Goal: Task Accomplishment & Management: Use online tool/utility

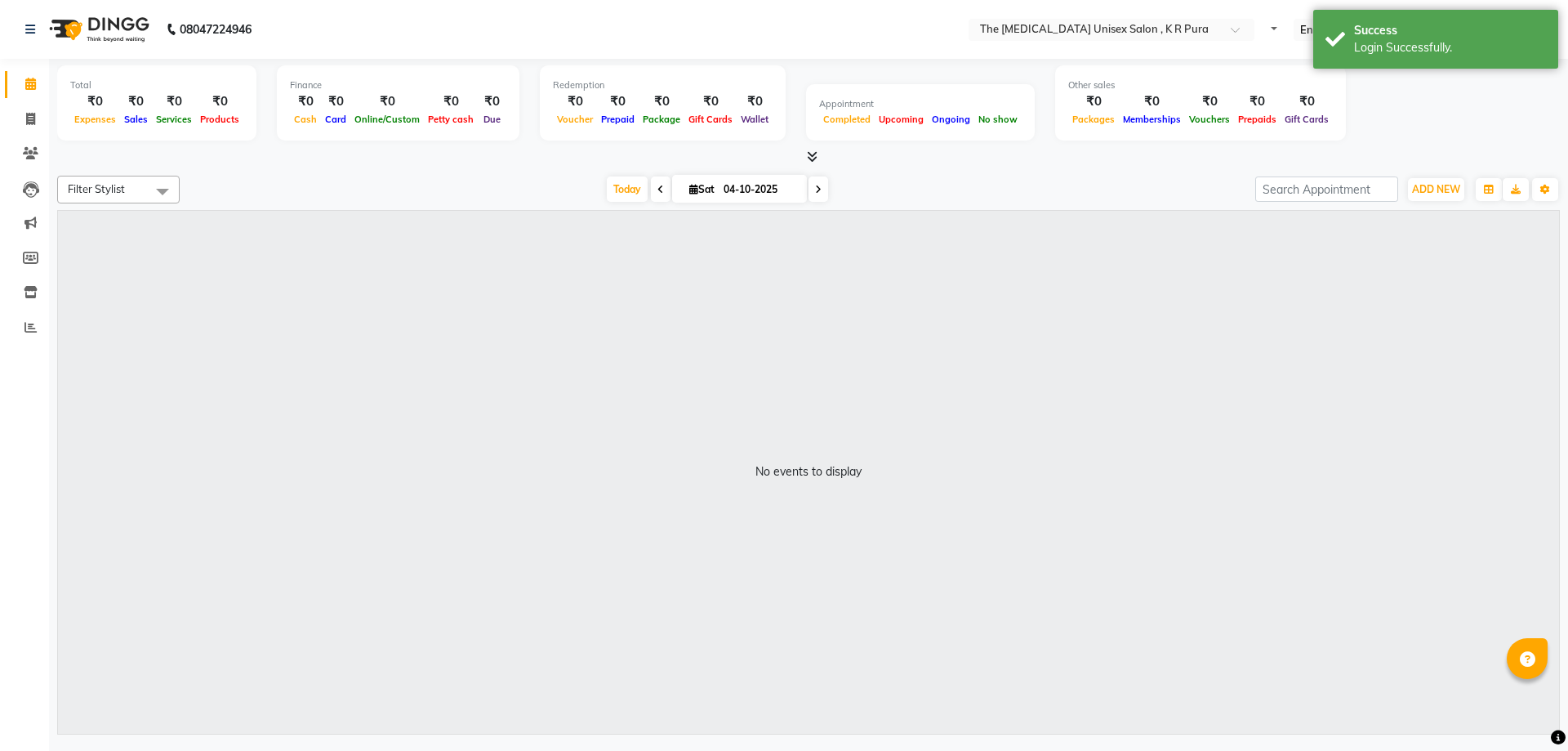
select select "en"
click at [657, 192] on icon at bounding box center [660, 189] width 6 height 10
click at [812, 157] on icon at bounding box center [813, 155] width 11 height 12
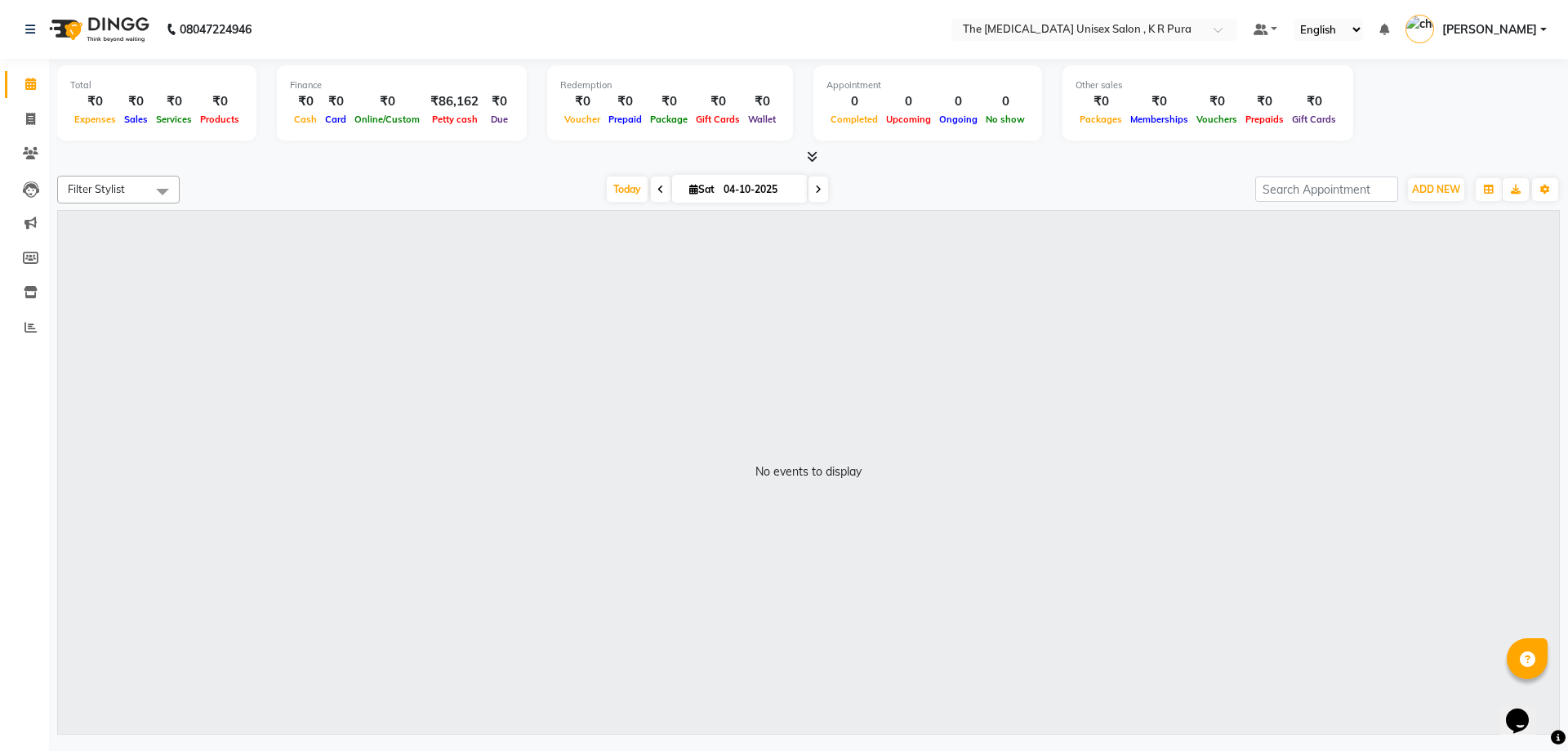
type input "03-10-2025"
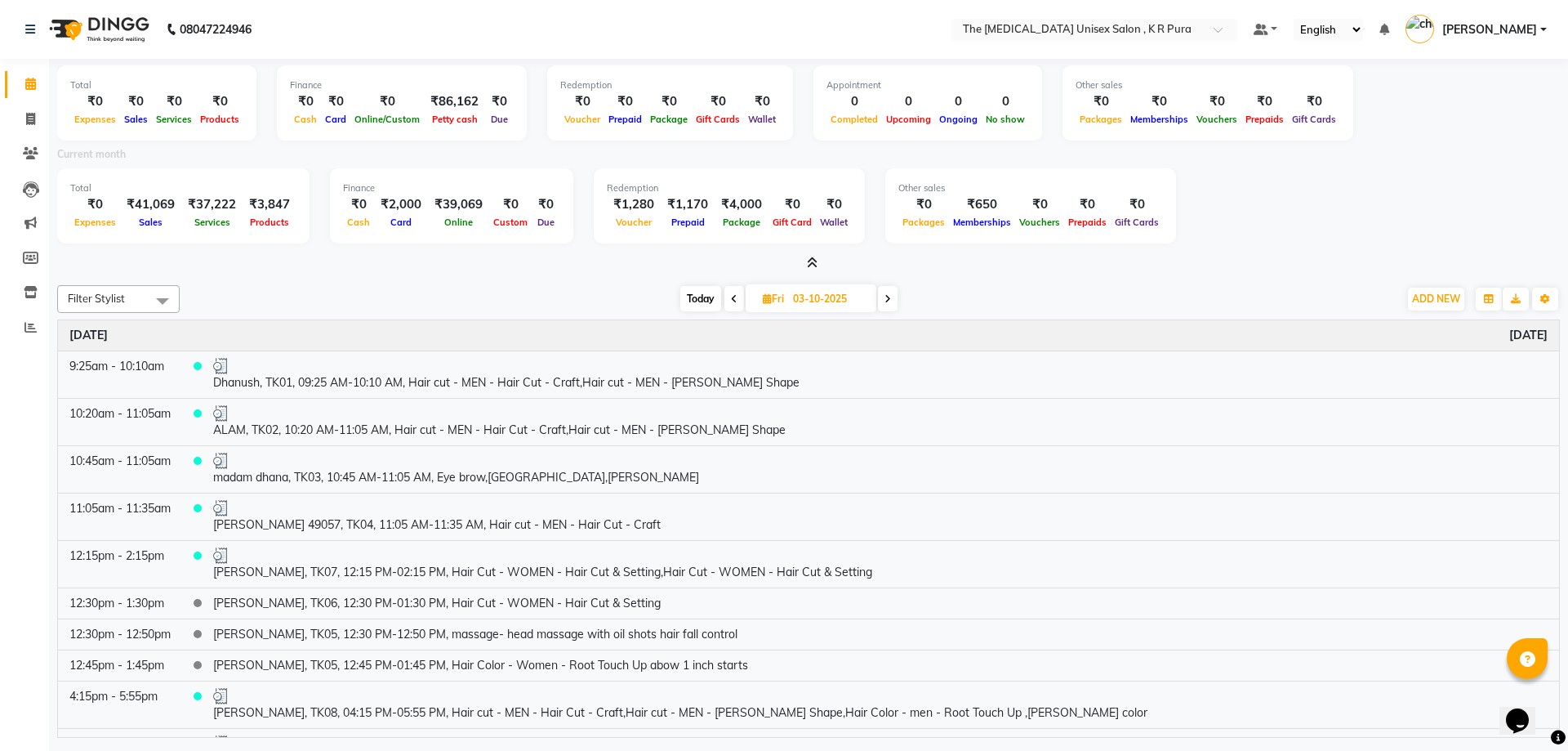
click at [819, 257] on div at bounding box center [808, 263] width 1503 height 17
click at [815, 258] on icon at bounding box center [813, 262] width 11 height 12
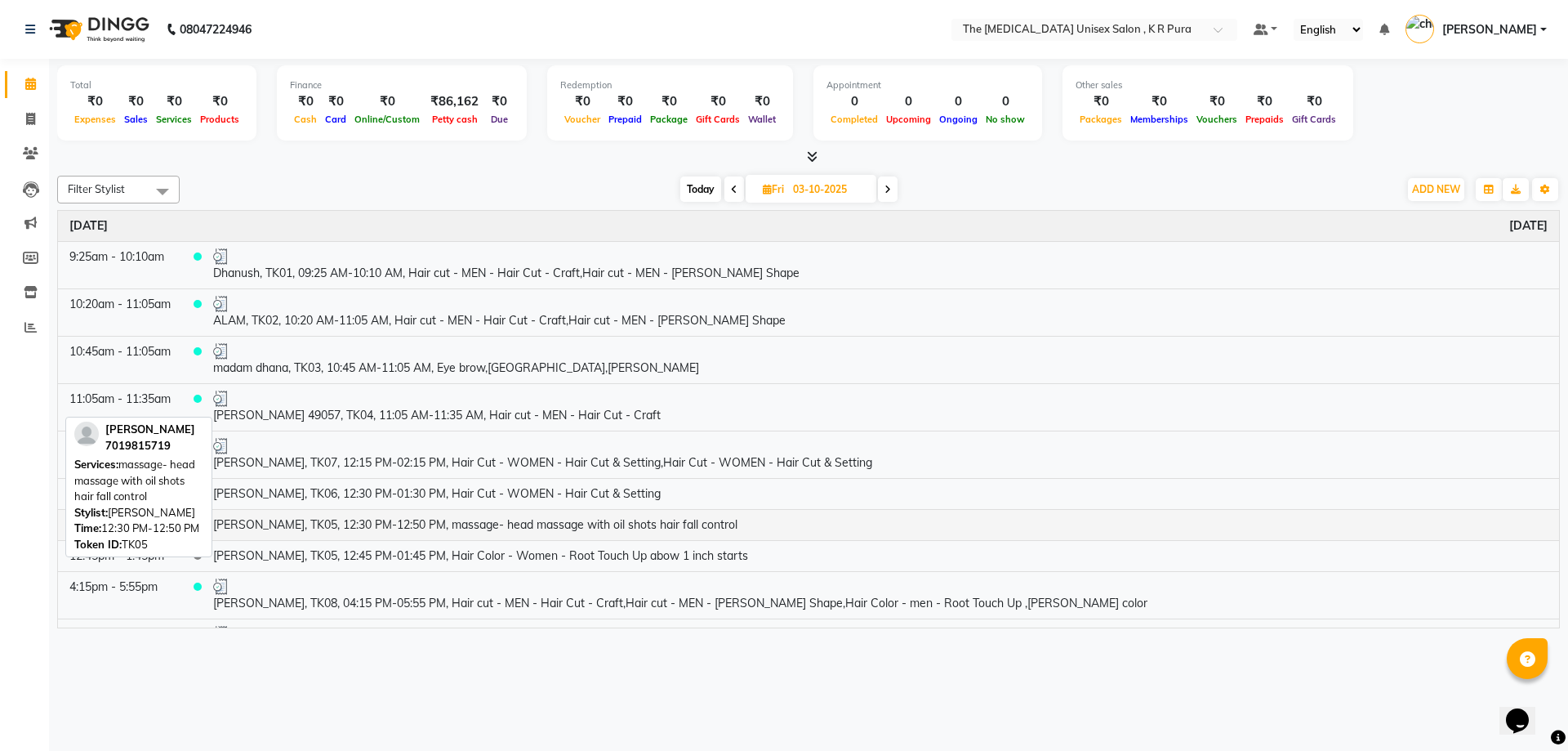
click at [426, 531] on td "[PERSON_NAME], TK05, 12:30 PM-12:50 PM, massage- head massage with oil shots ha…" at bounding box center [880, 525] width 1357 height 31
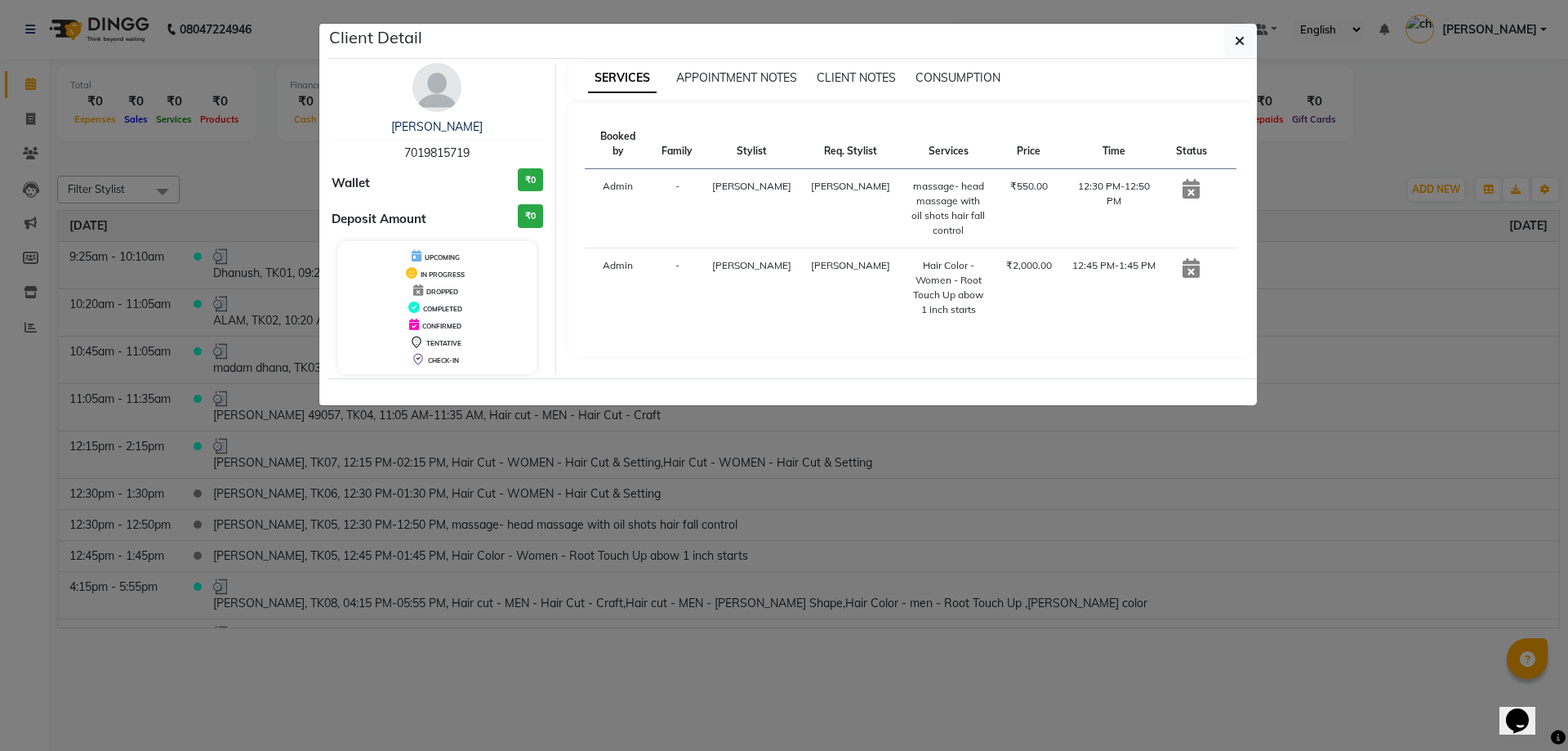
click at [156, 667] on ngb-modal-window "Client Detail Vani Shree 7019815719 Wallet ₹0 Deposit Amount ₹0 UPCOMING IN PRO…" at bounding box center [784, 376] width 1568 height 751
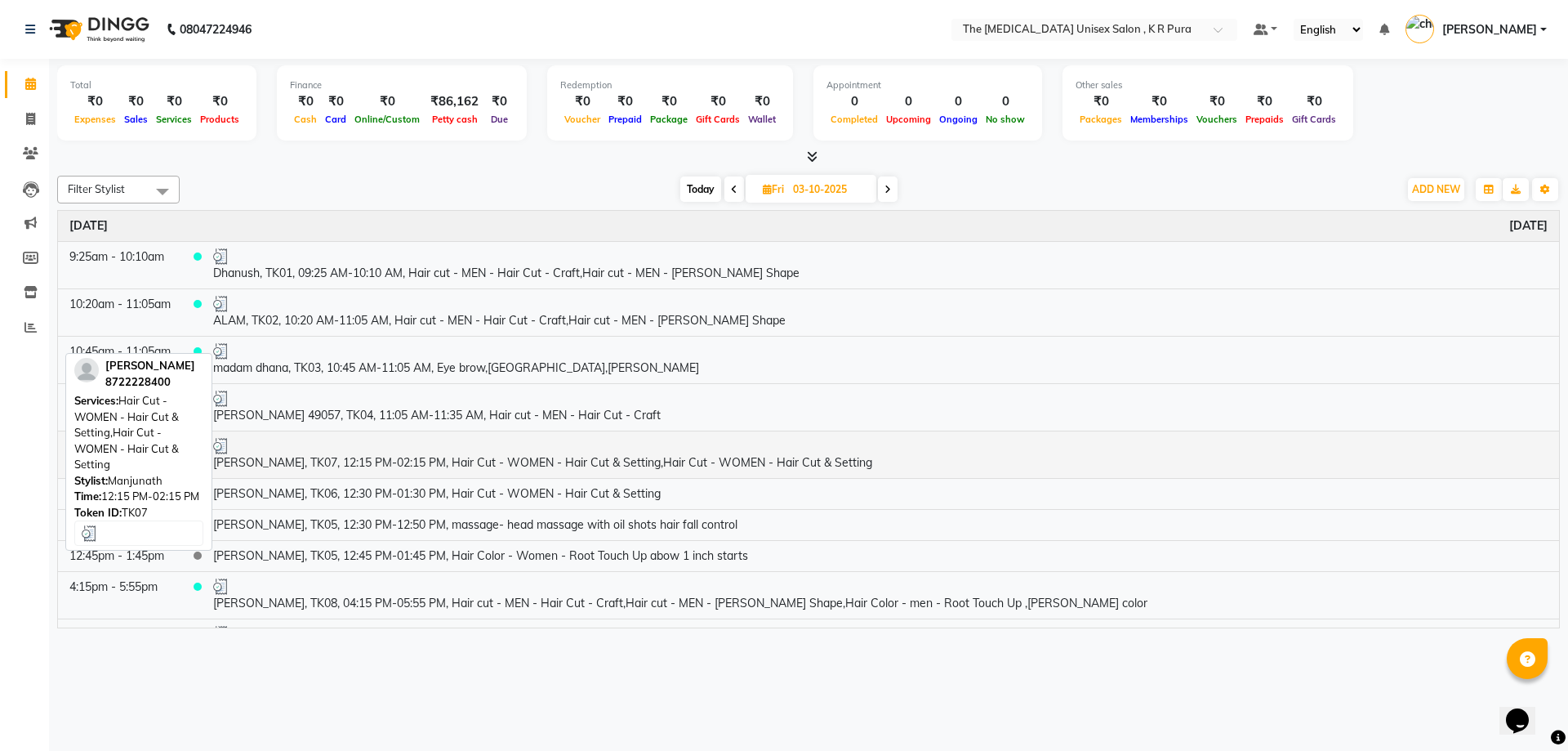
click at [504, 446] on div at bounding box center [880, 446] width 1334 height 16
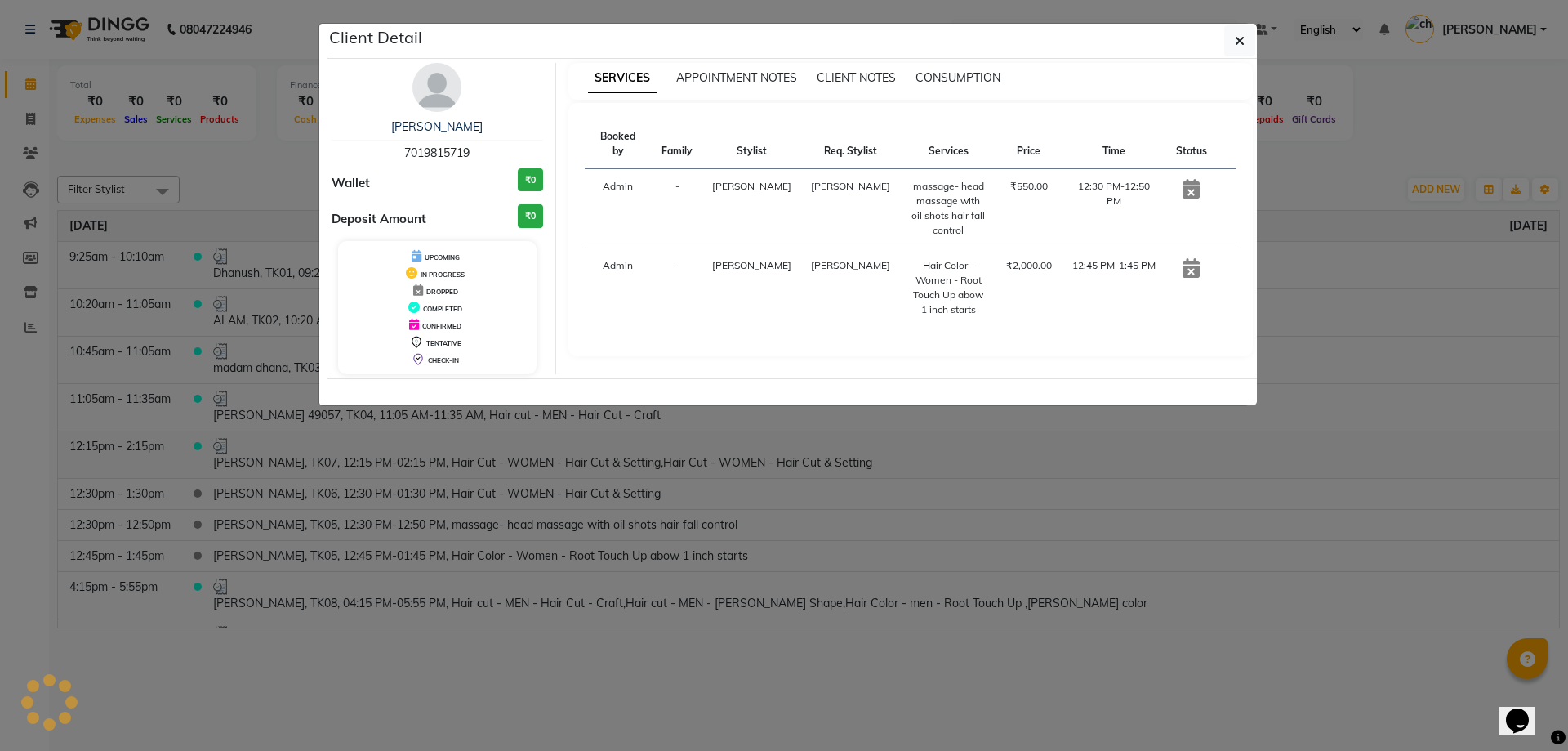
select select "3"
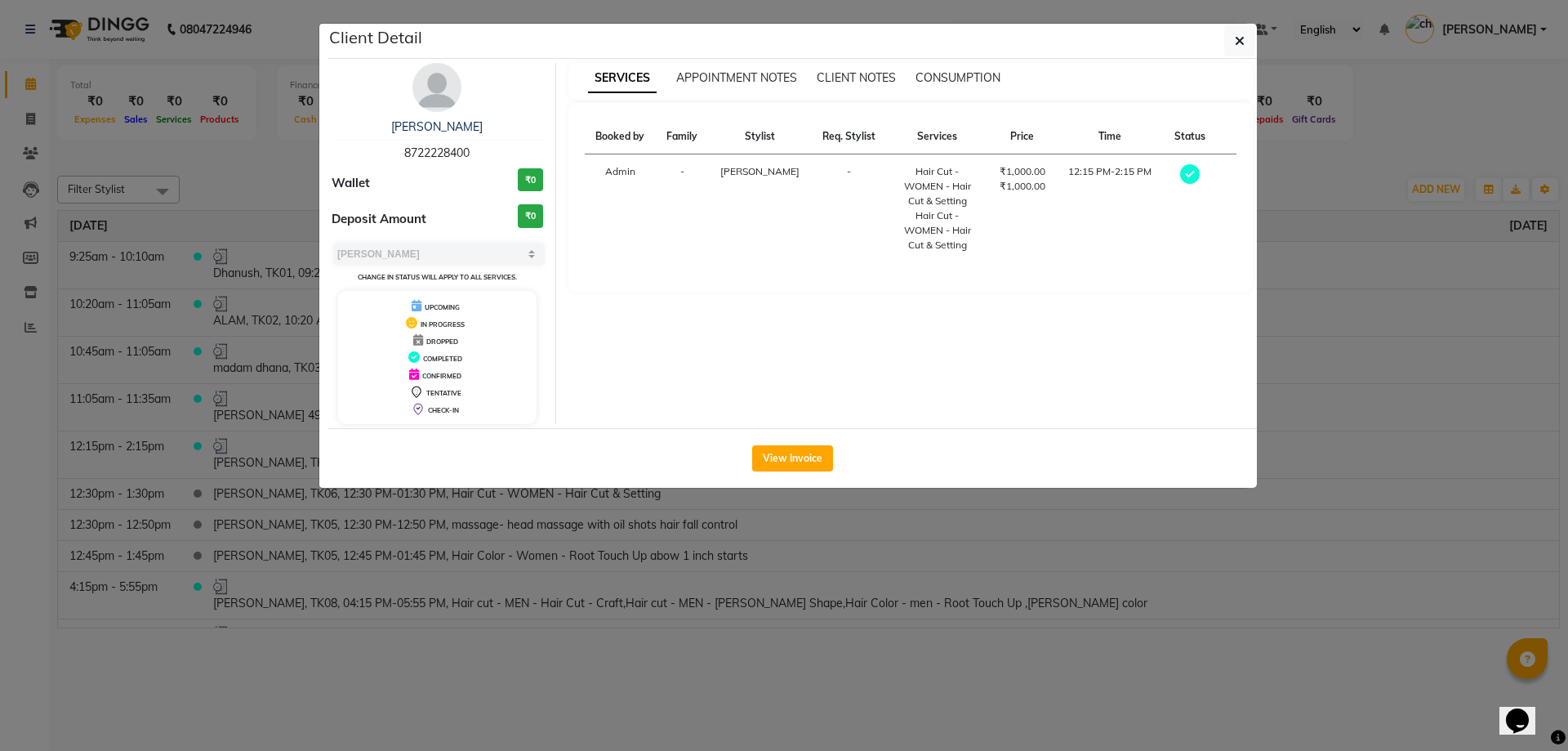
click at [384, 676] on ngb-modal-window "Client Detail [PERSON_NAME] 8722228400 Wallet ₹0 Deposit Amount ₹0 Select MARK …" at bounding box center [784, 376] width 1568 height 751
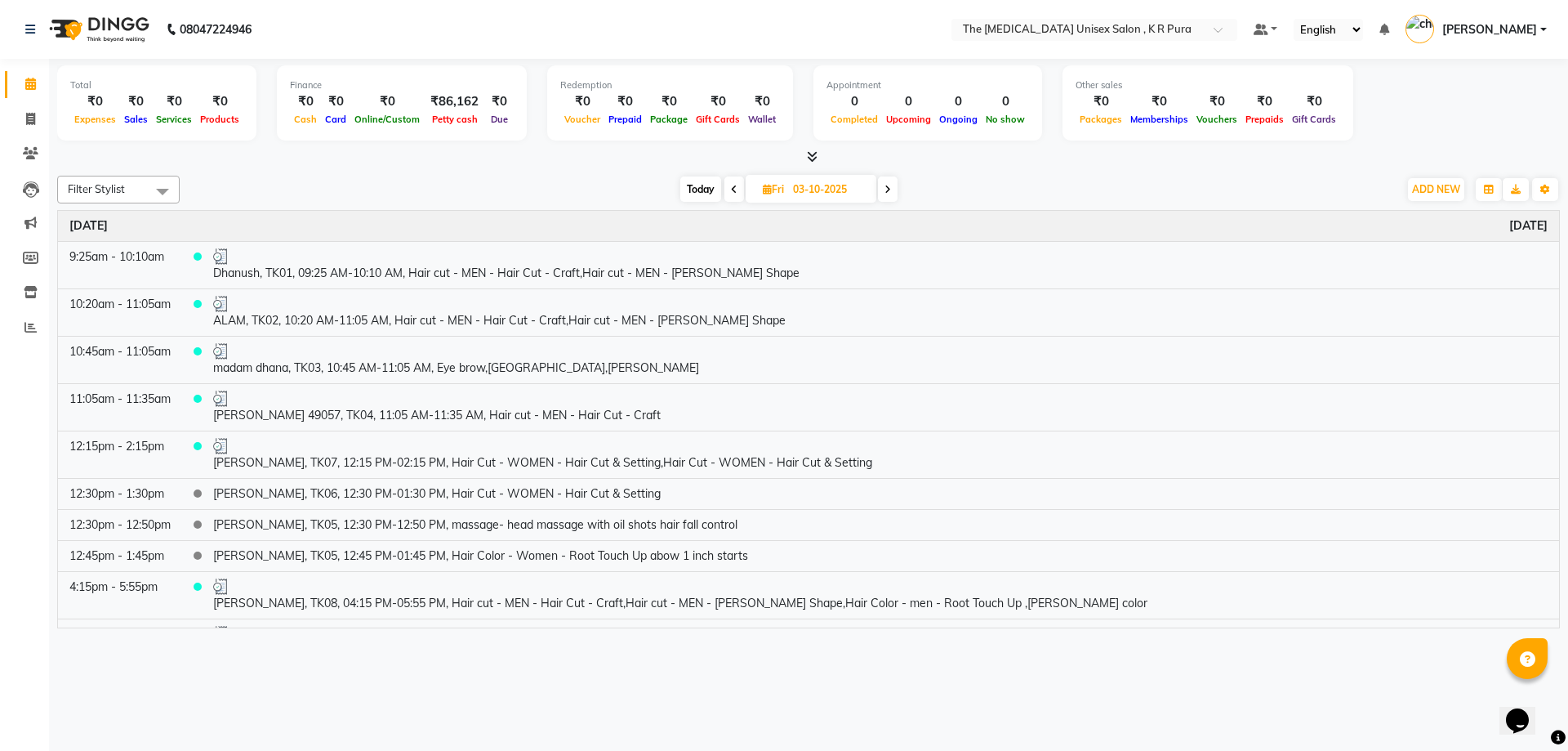
click at [731, 193] on icon at bounding box center [734, 189] width 6 height 10
type input "02-10-2025"
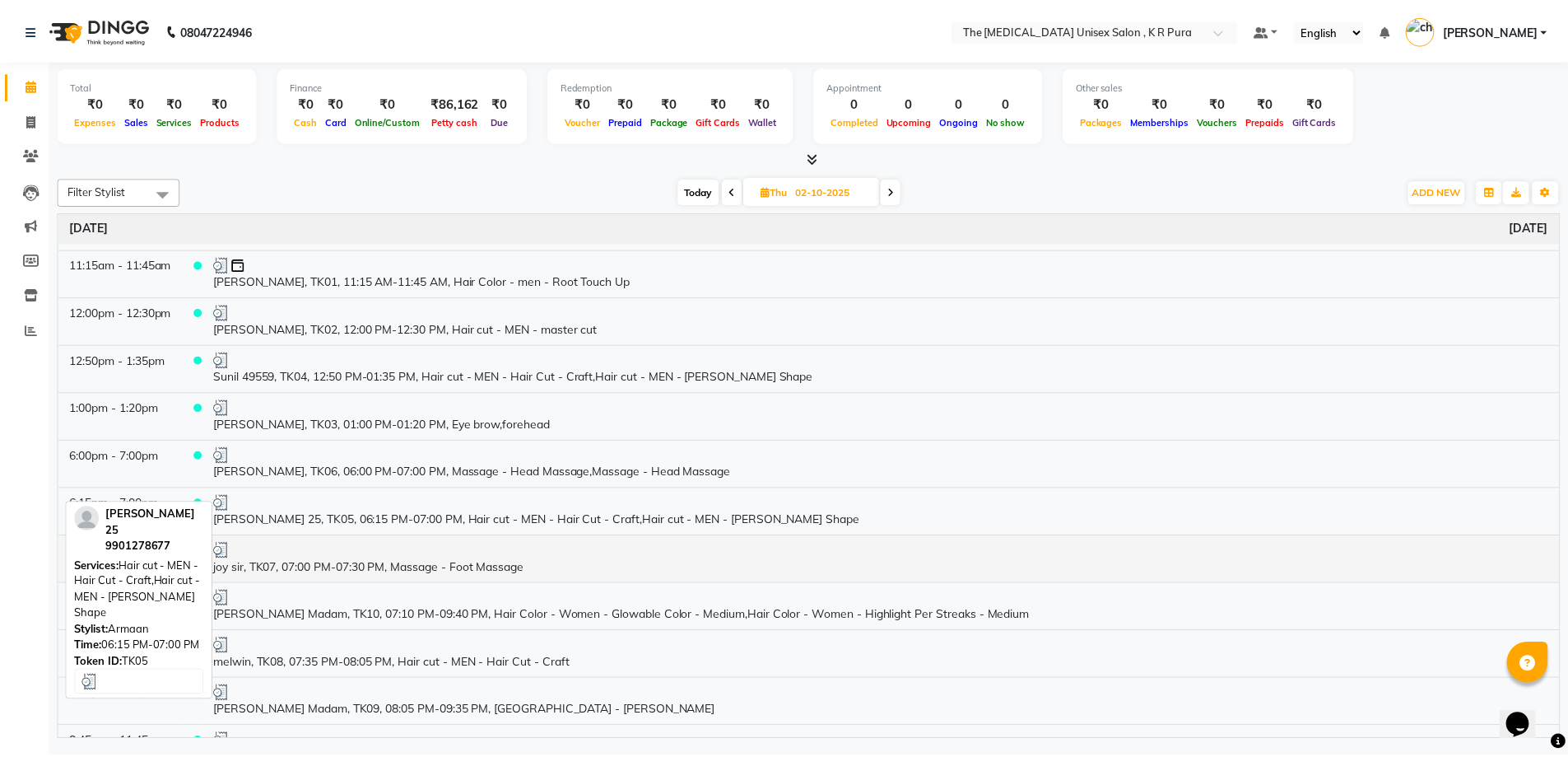
scroll to position [82, 0]
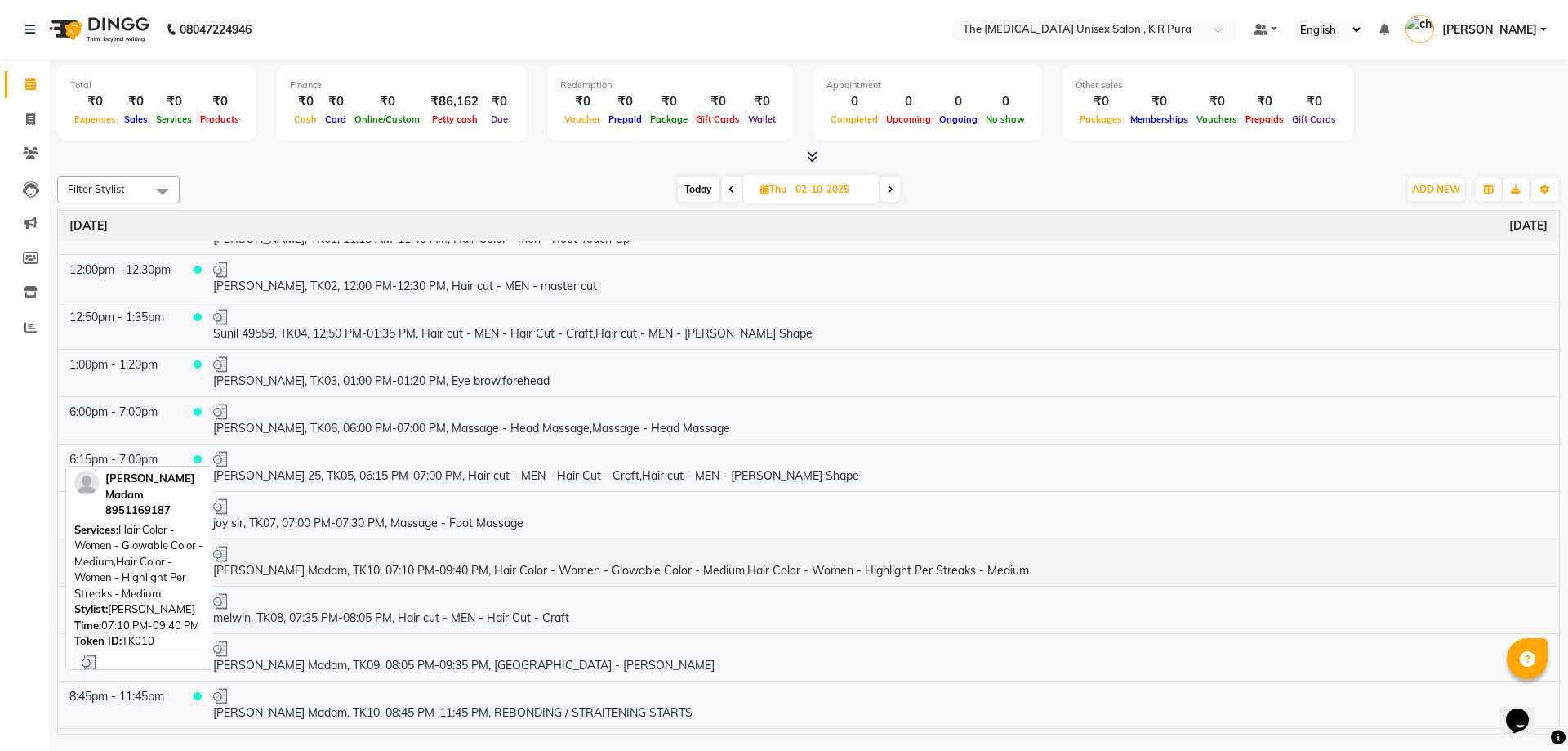
click at [552, 559] on div at bounding box center [880, 554] width 1334 height 16
select select "3"
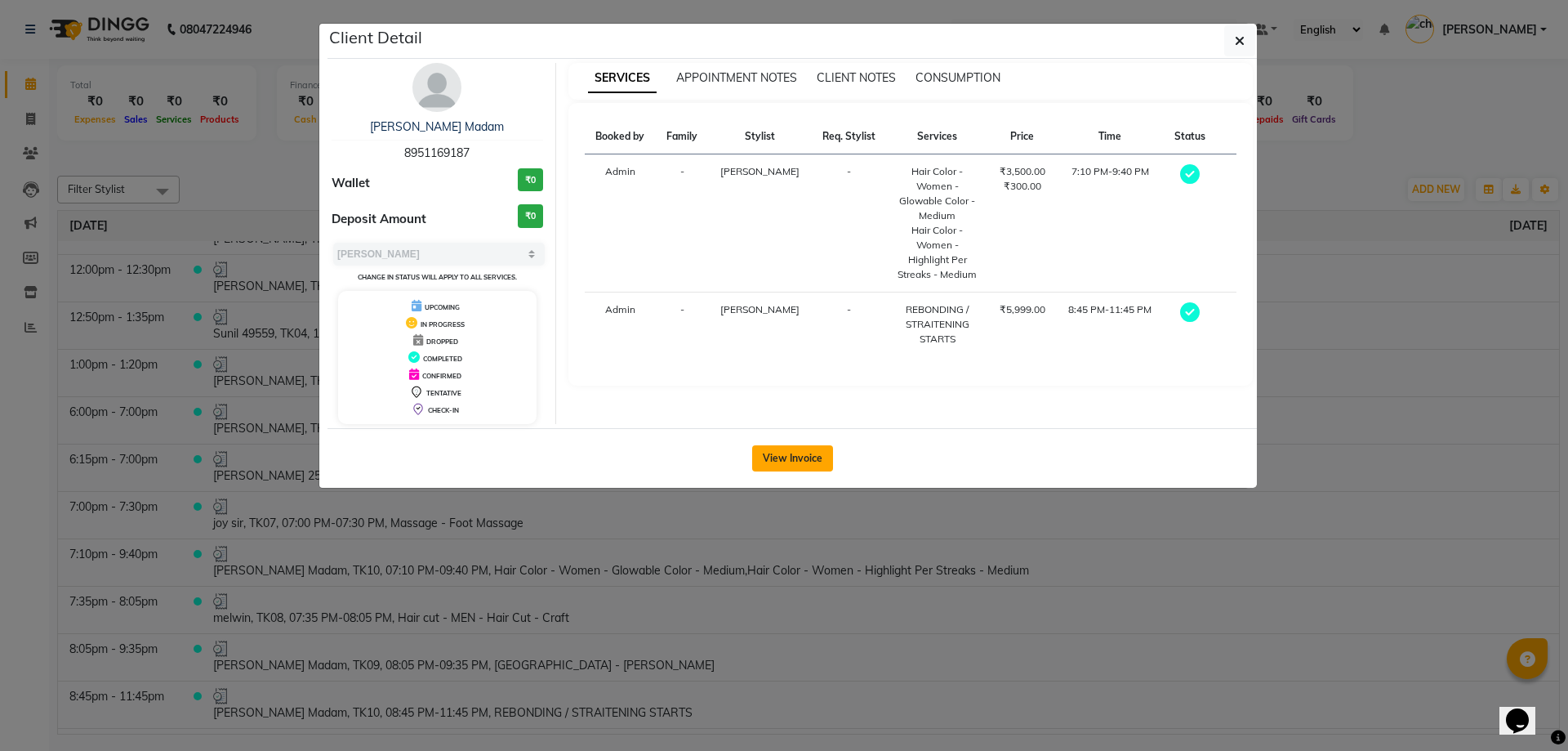
click at [800, 460] on button "View Invoice" at bounding box center [792, 458] width 81 height 26
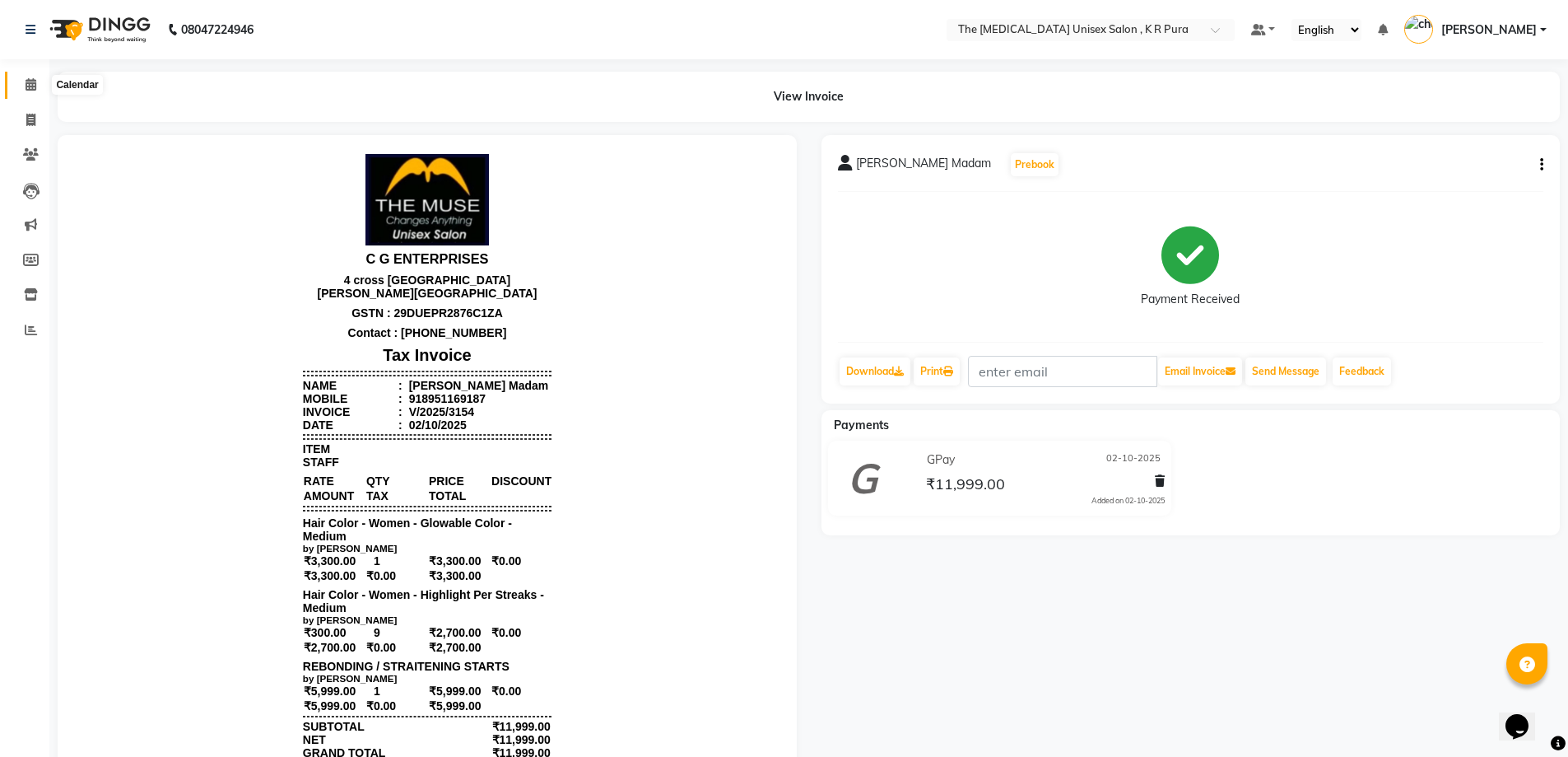
click at [26, 80] on icon at bounding box center [31, 83] width 11 height 12
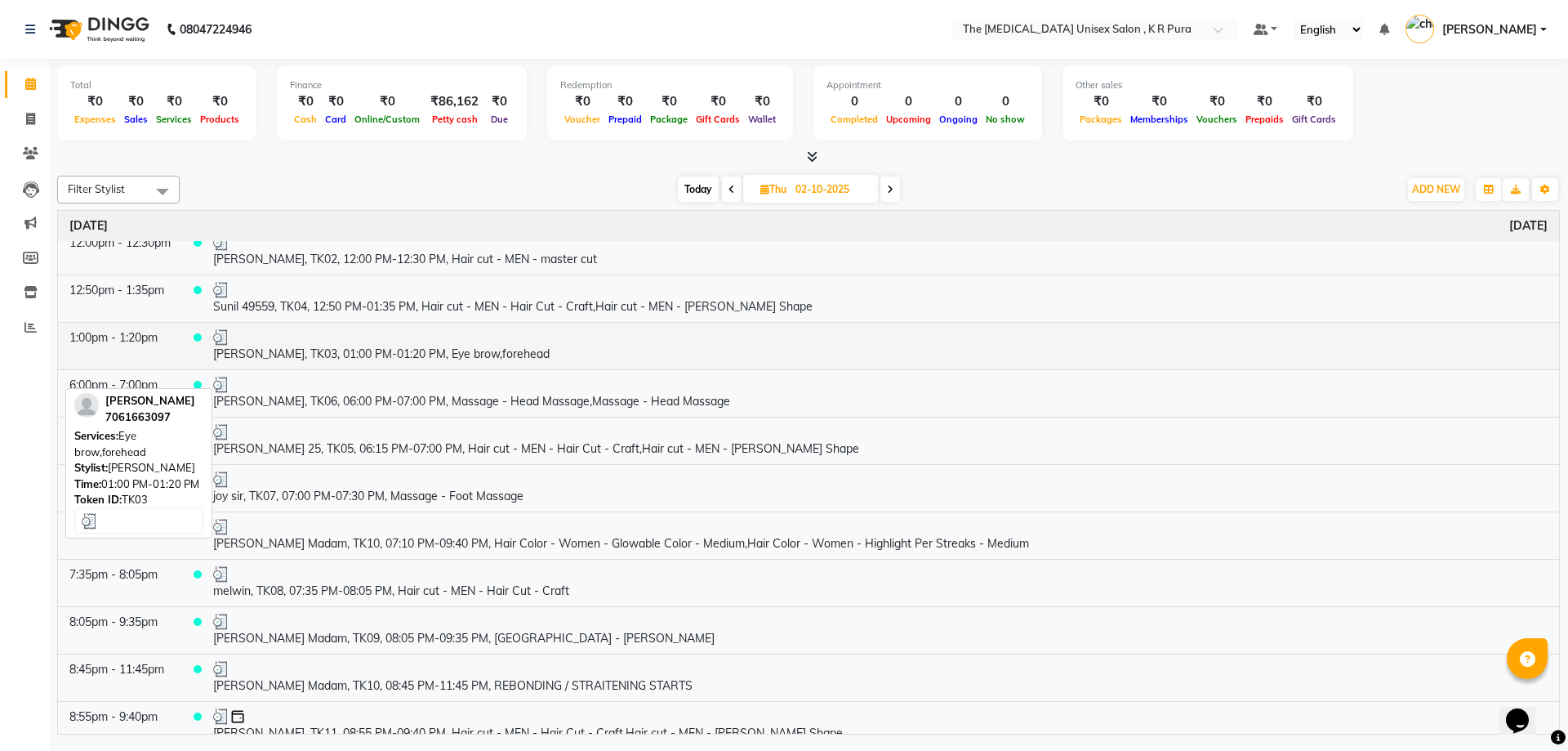
scroll to position [124, 0]
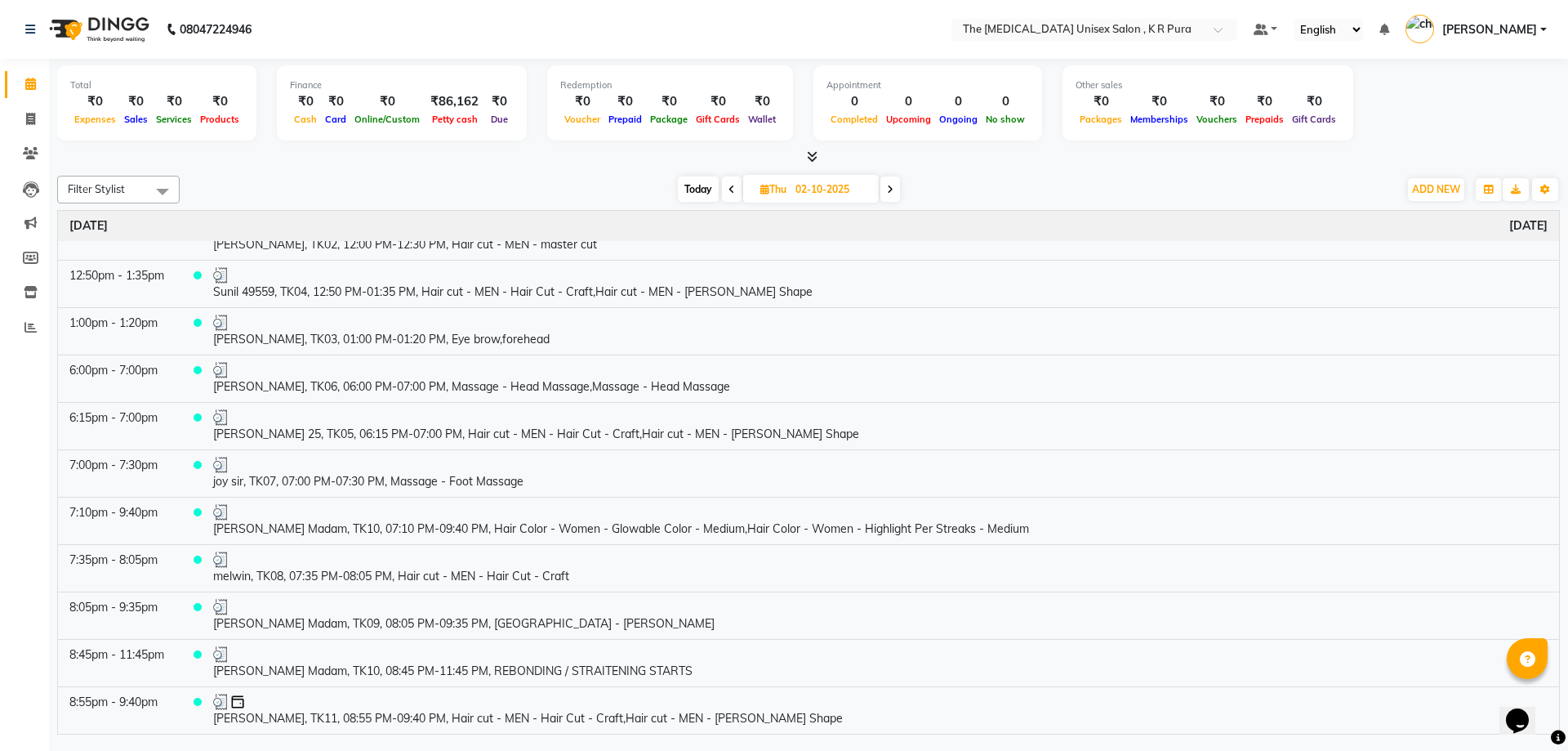
click at [702, 183] on span "Today" at bounding box center [698, 189] width 41 height 25
type input "04-10-2025"
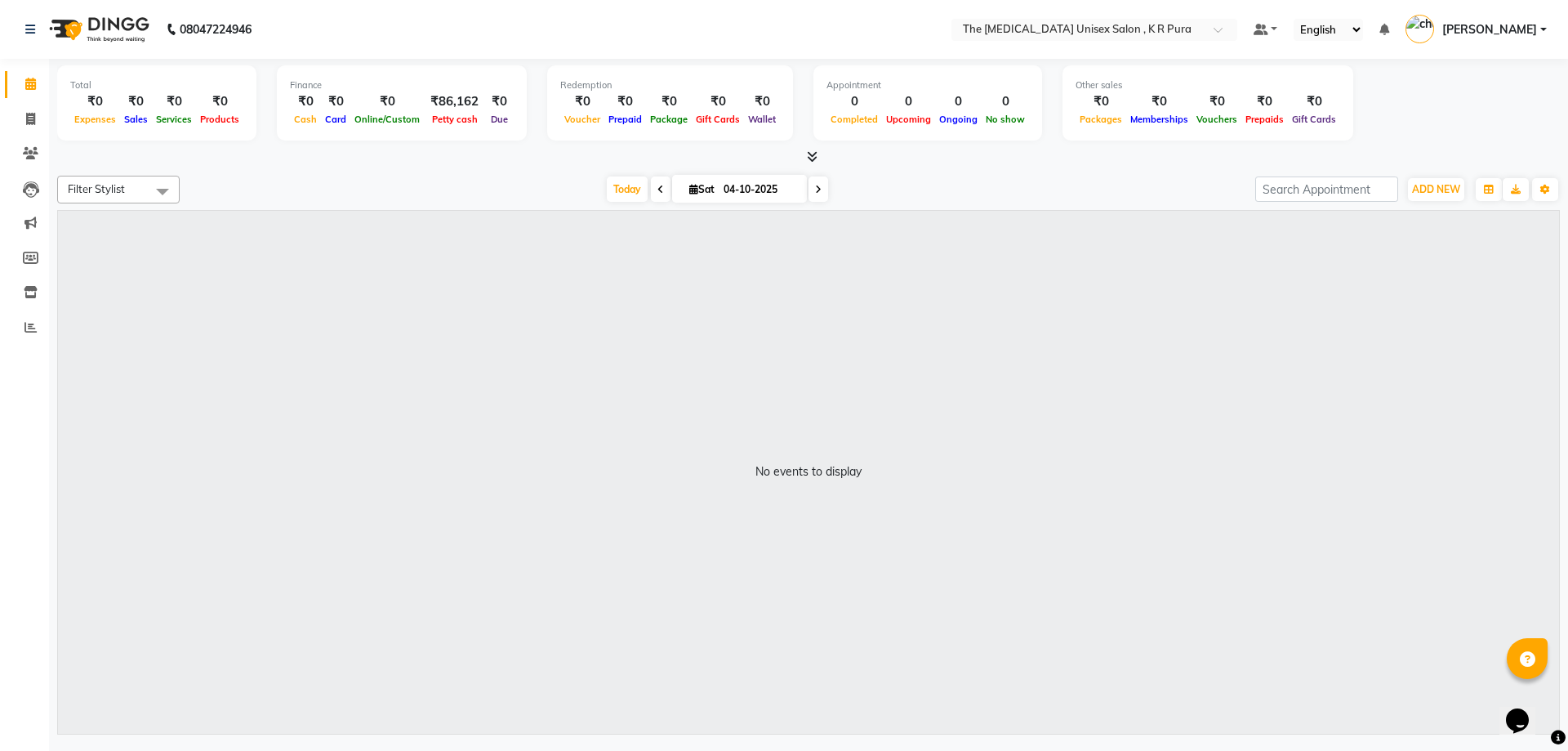
click at [812, 157] on icon at bounding box center [813, 155] width 11 height 12
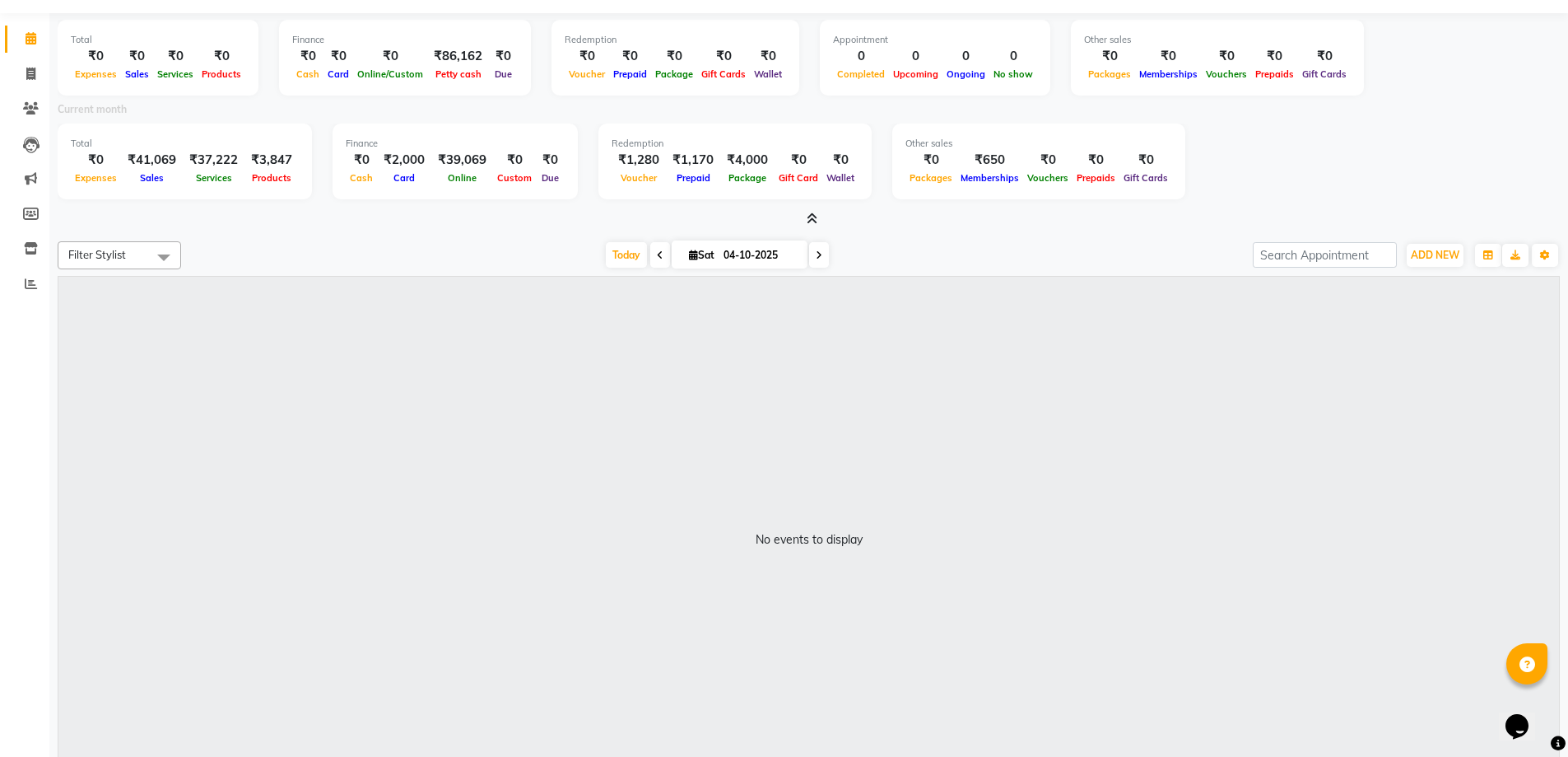
scroll to position [82, 0]
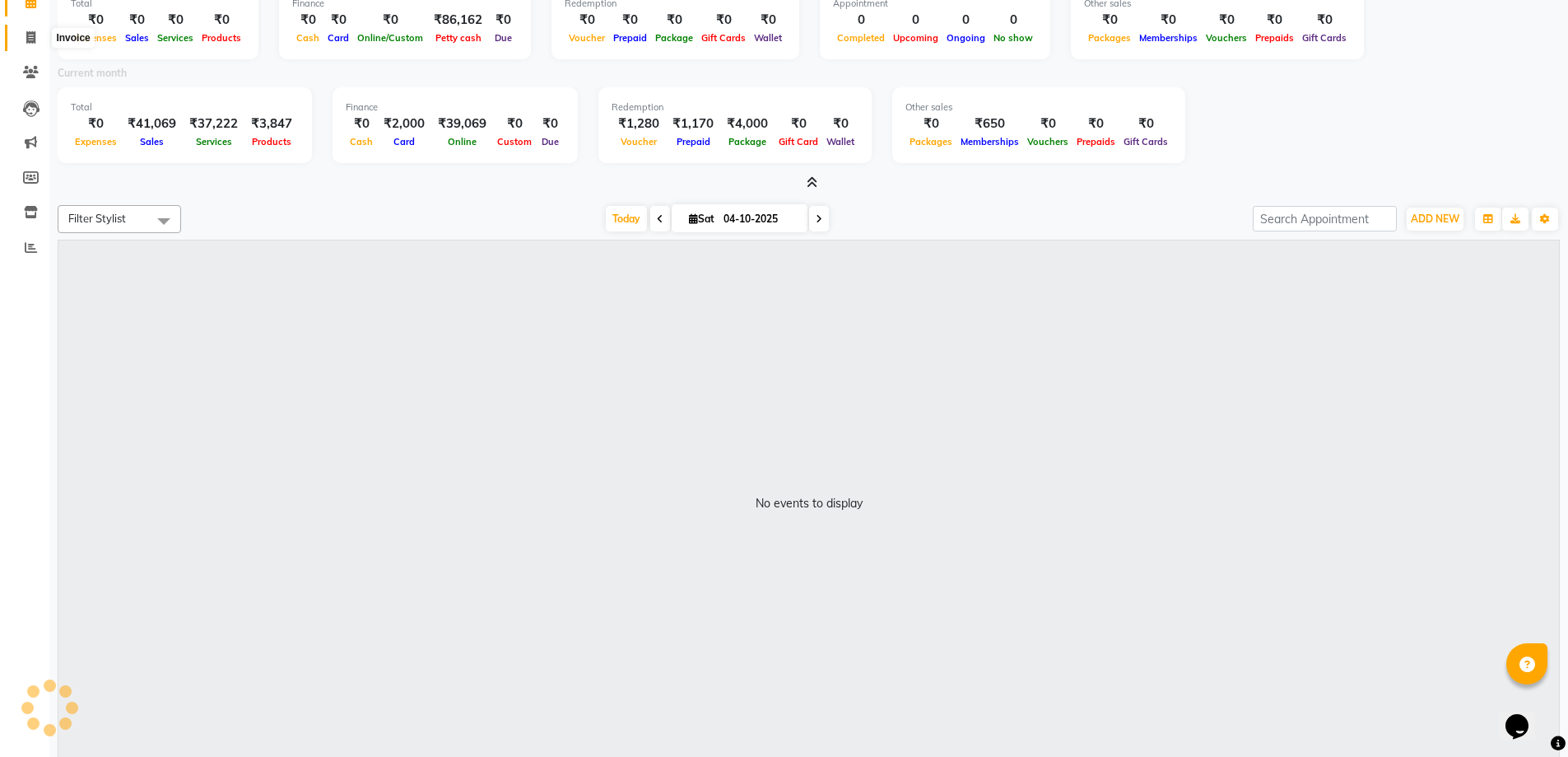
drag, startPoint x: 37, startPoint y: 36, endPoint x: 34, endPoint y: 61, distance: 25.2
click at [37, 36] on span at bounding box center [30, 38] width 28 height 19
select select "service"
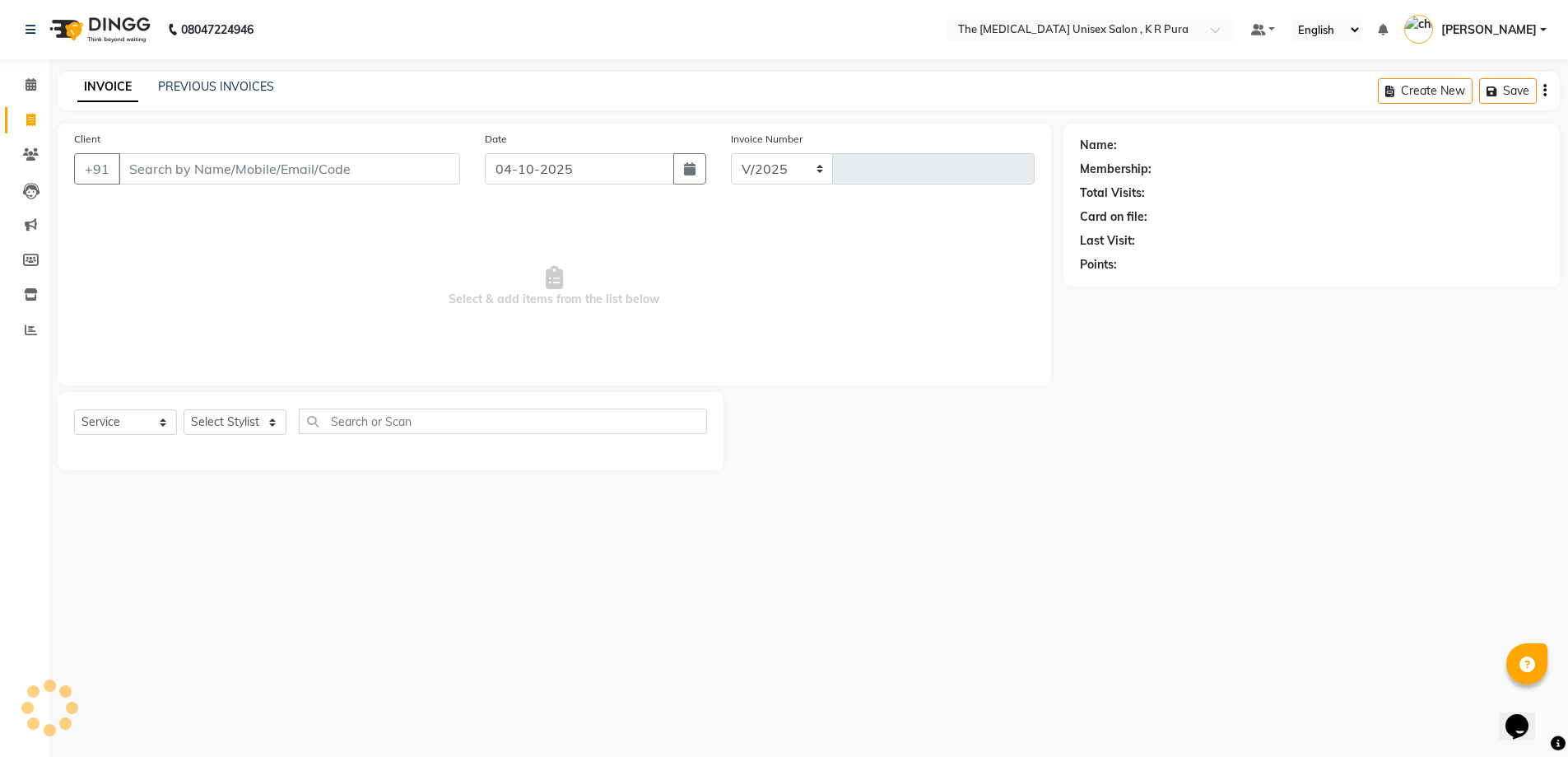
select select "4050"
type input "3170"
click at [202, 159] on input "Client" at bounding box center [290, 169] width 344 height 31
click at [331, 187] on div "Client +91" at bounding box center [268, 164] width 414 height 68
click at [332, 179] on input "Client" at bounding box center [290, 169] width 344 height 31
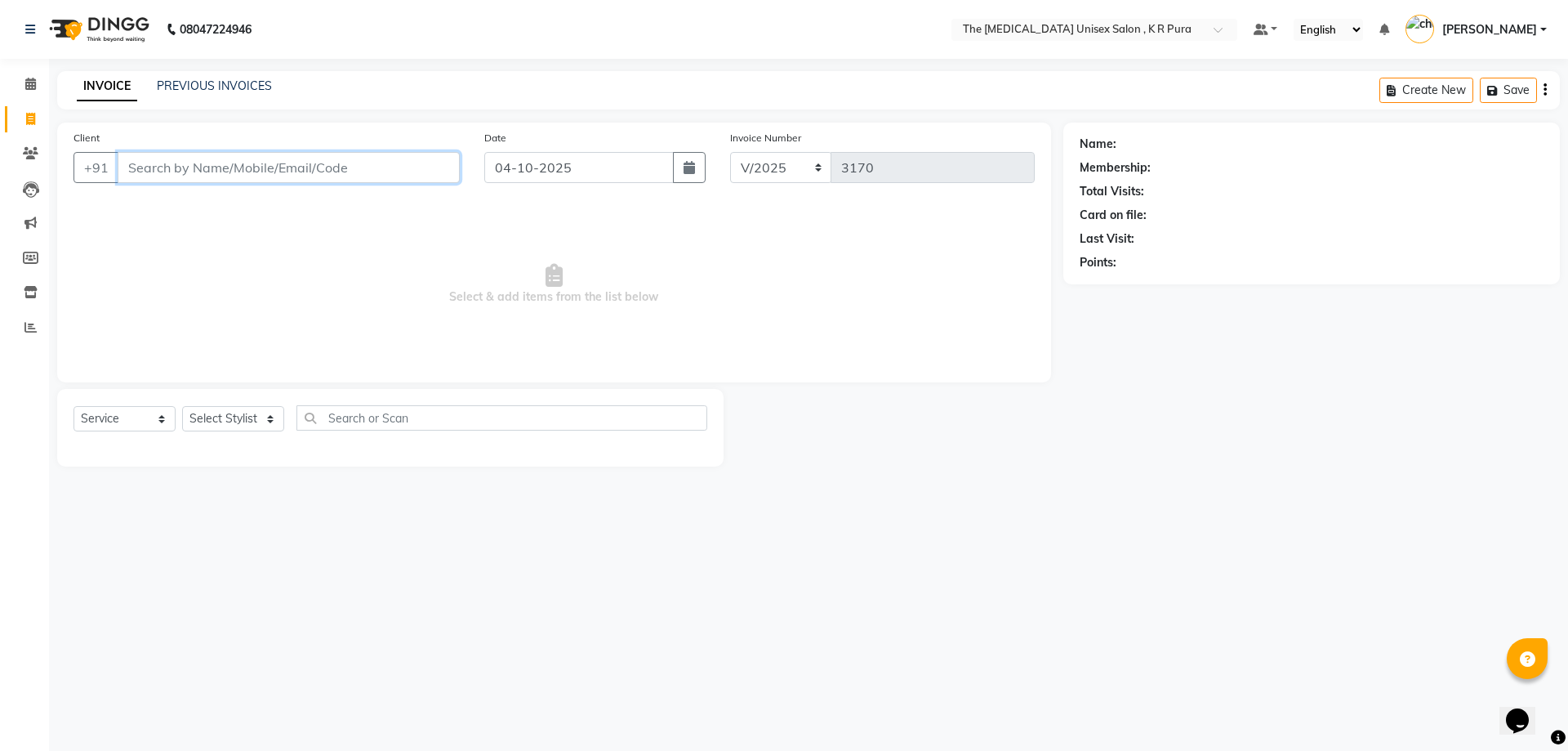
type input "n"
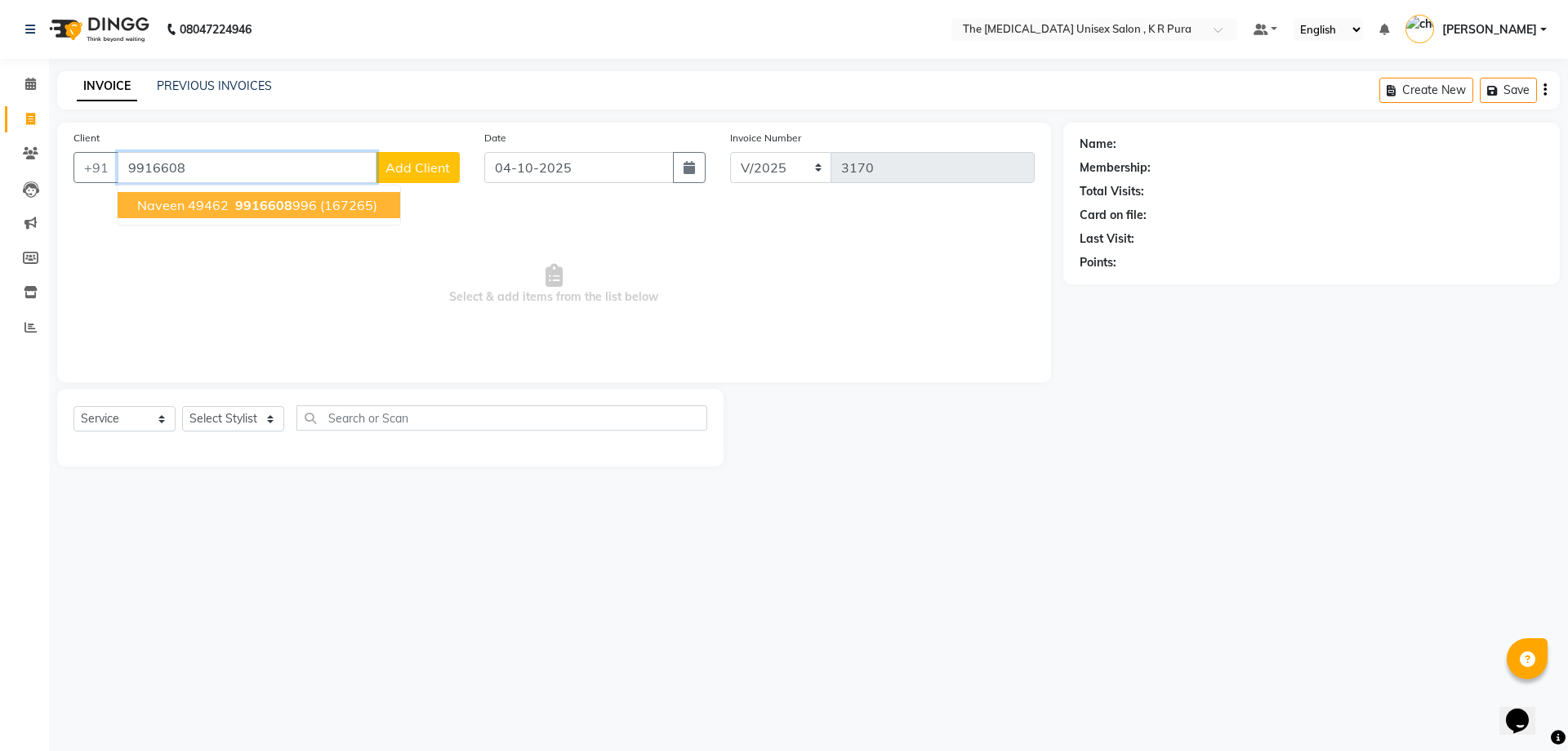
click at [307, 223] on ngb-typeahead-window "Naveen 49462 9916608 996 (167265)" at bounding box center [258, 205] width 285 height 41
click at [305, 215] on button "Naveen 49462 9916608 996 (167265)" at bounding box center [258, 205] width 283 height 26
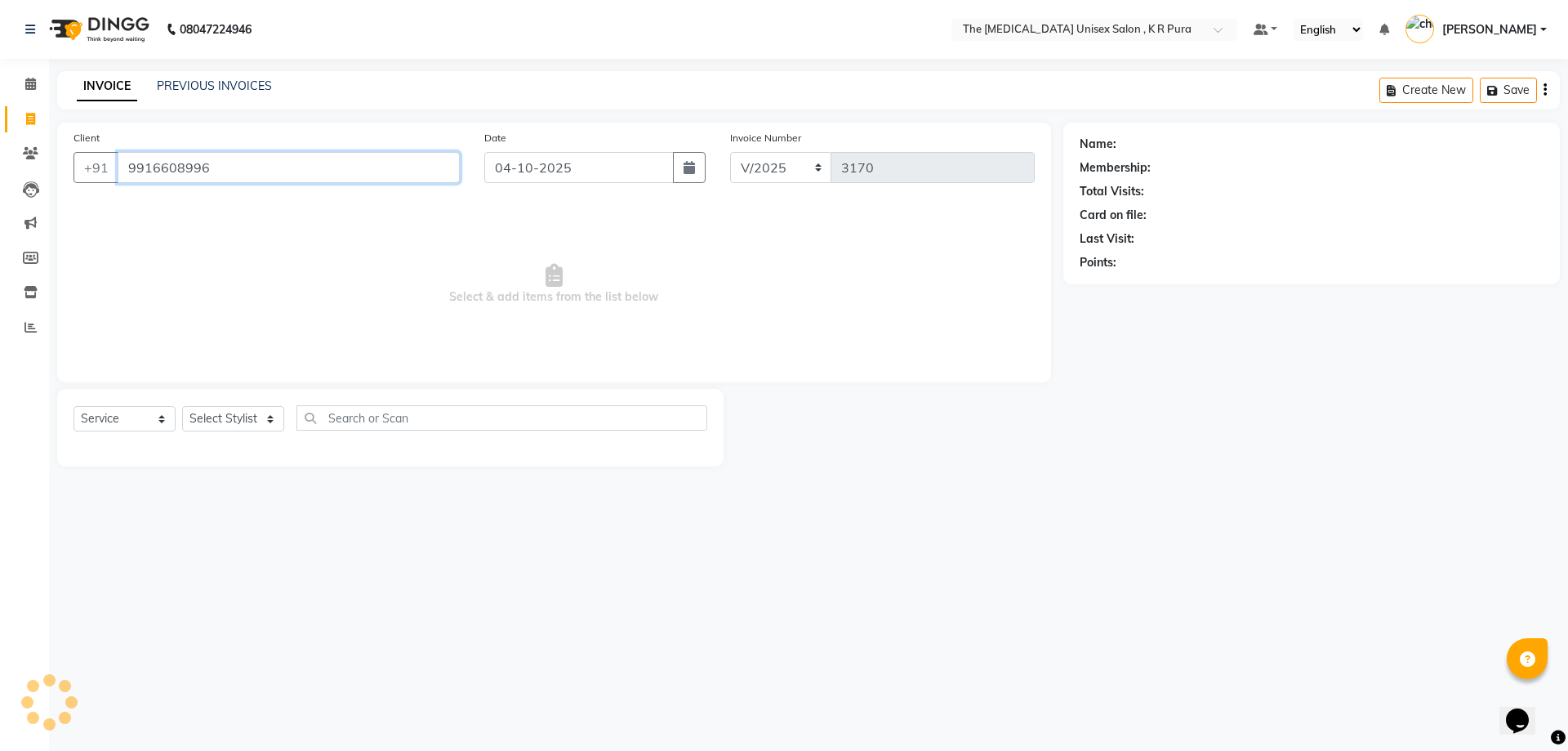
type input "9916608996"
select select "2: Object"
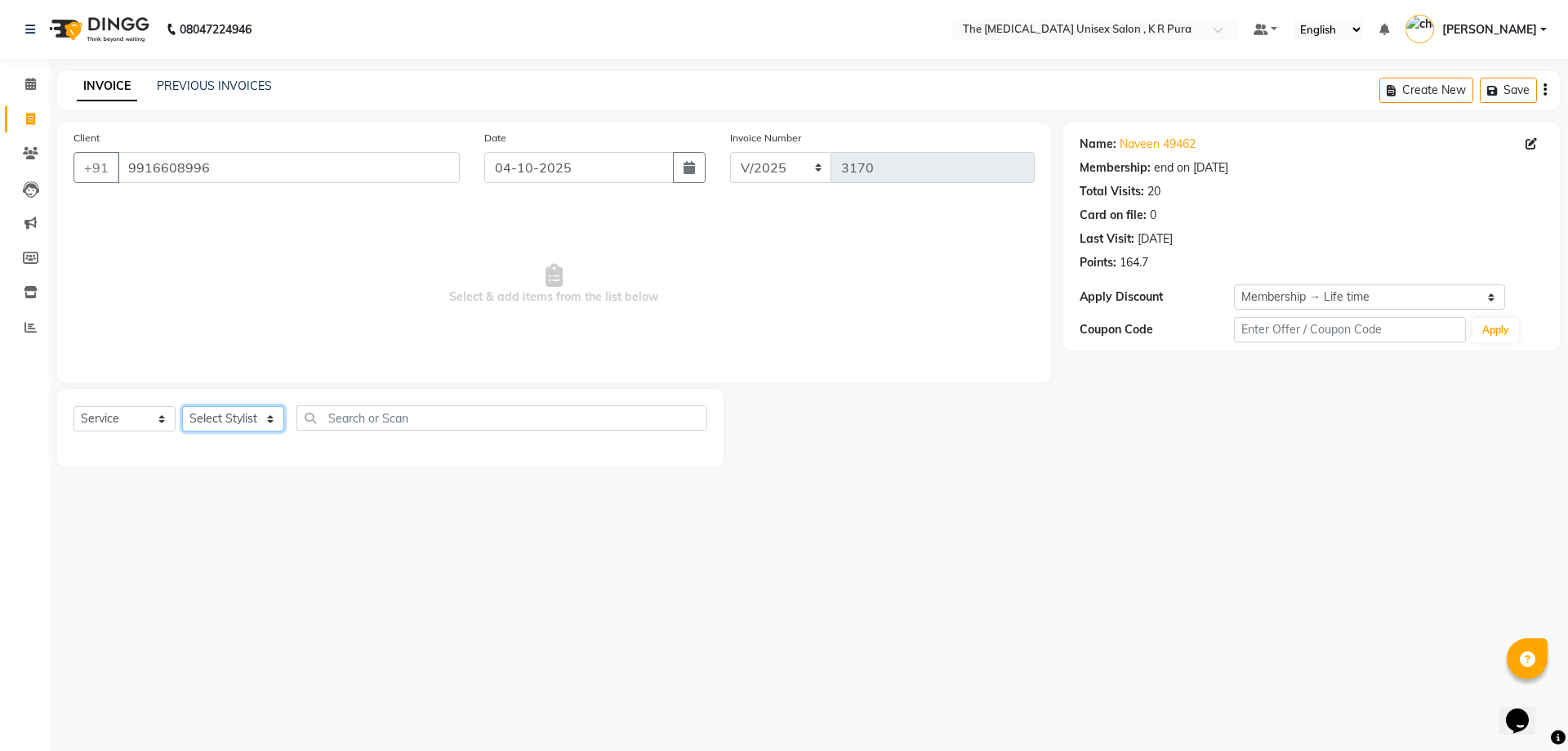
click at [269, 411] on select "Select Stylist [PERSON_NAME] [PERSON_NAME] [PERSON_NAME] [PERSON_NAME]" at bounding box center [233, 419] width 102 height 25
select select "21213"
click at [182, 406] on select "Select Stylist [PERSON_NAME] [PERSON_NAME] [PERSON_NAME] [PERSON_NAME]" at bounding box center [233, 419] width 102 height 25
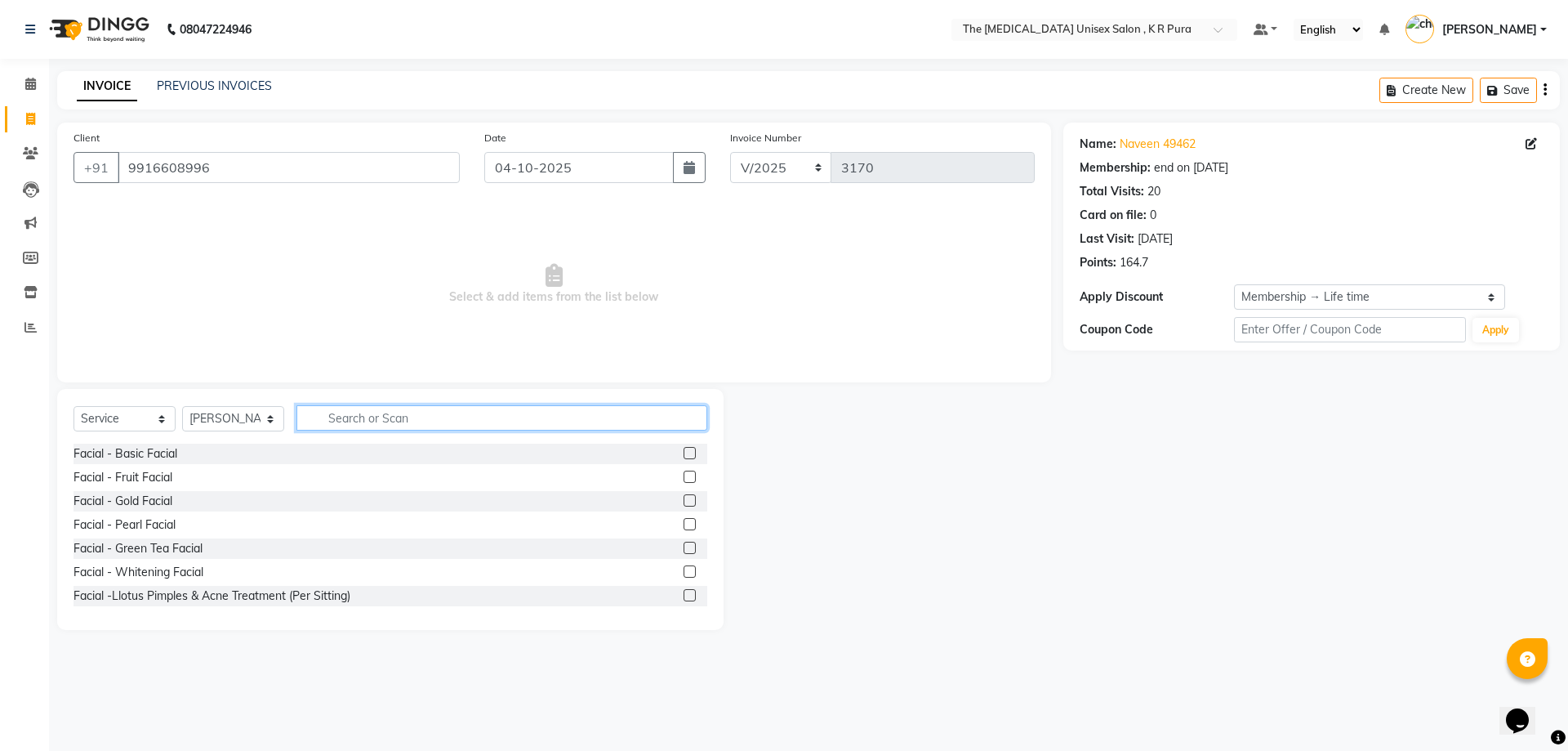
click at [369, 422] on input "text" at bounding box center [502, 418] width 411 height 25
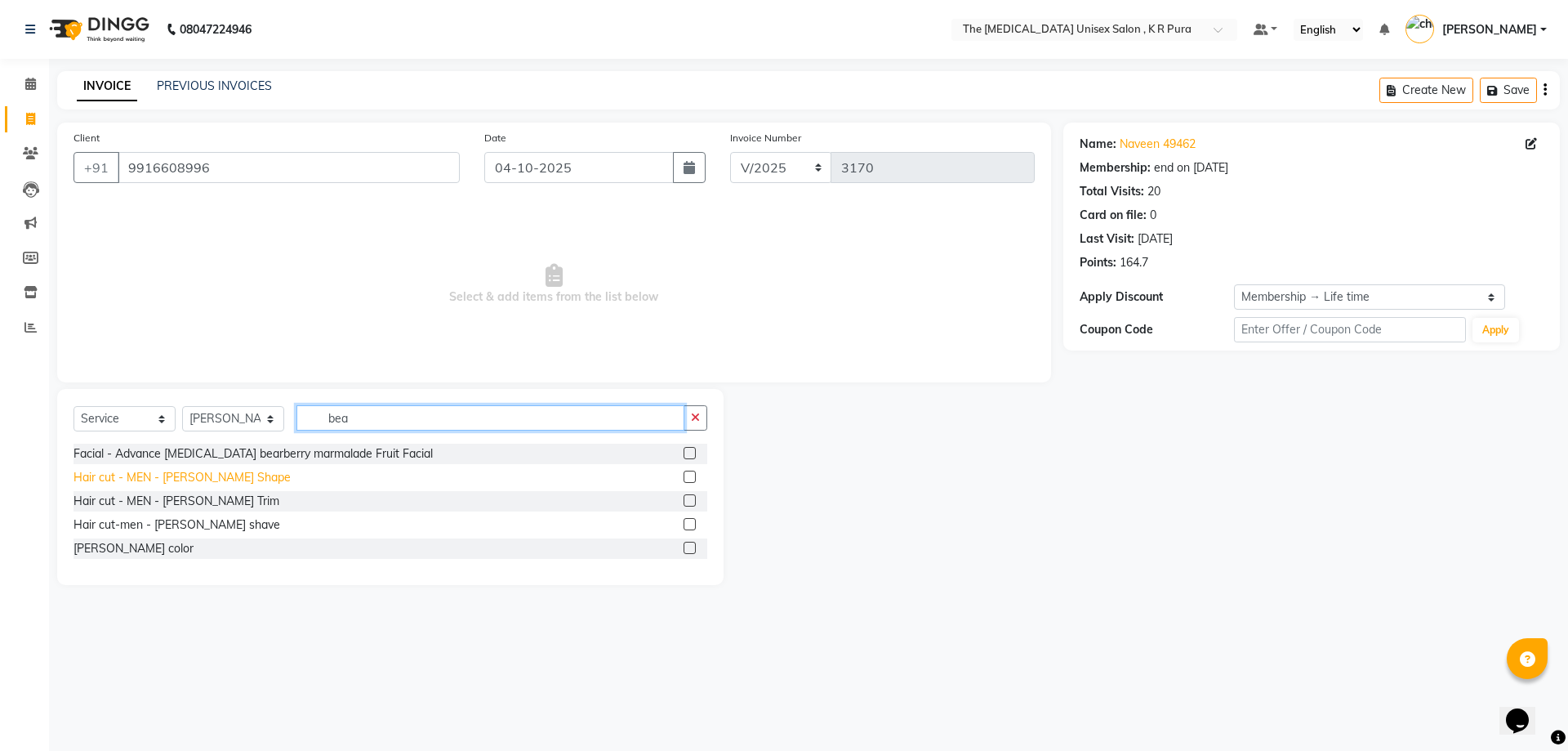
type input "bea"
click at [230, 477] on div "Hair cut - MEN - [PERSON_NAME] Shape" at bounding box center [182, 477] width 217 height 17
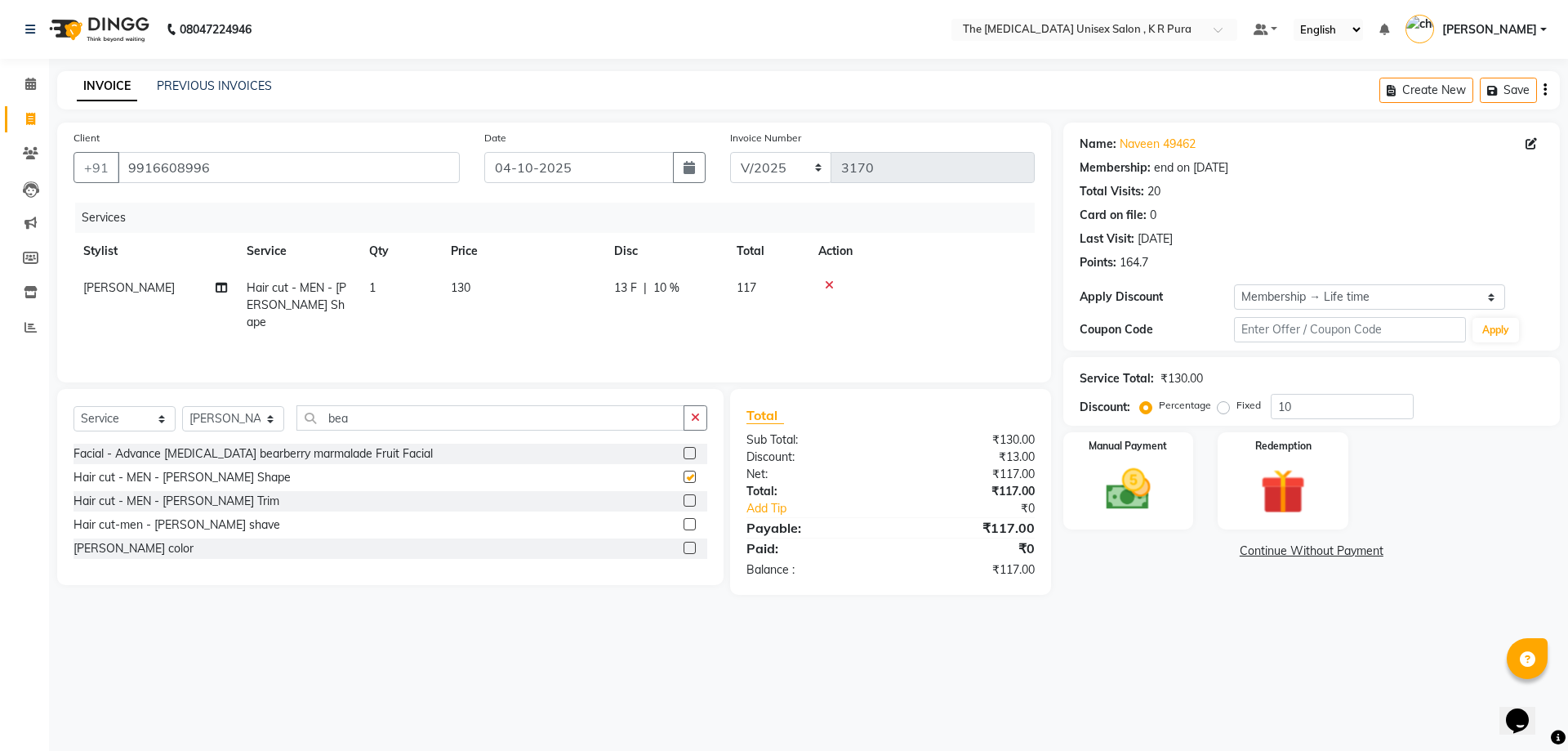
checkbox input "false"
click at [1113, 470] on img at bounding box center [1128, 489] width 76 height 54
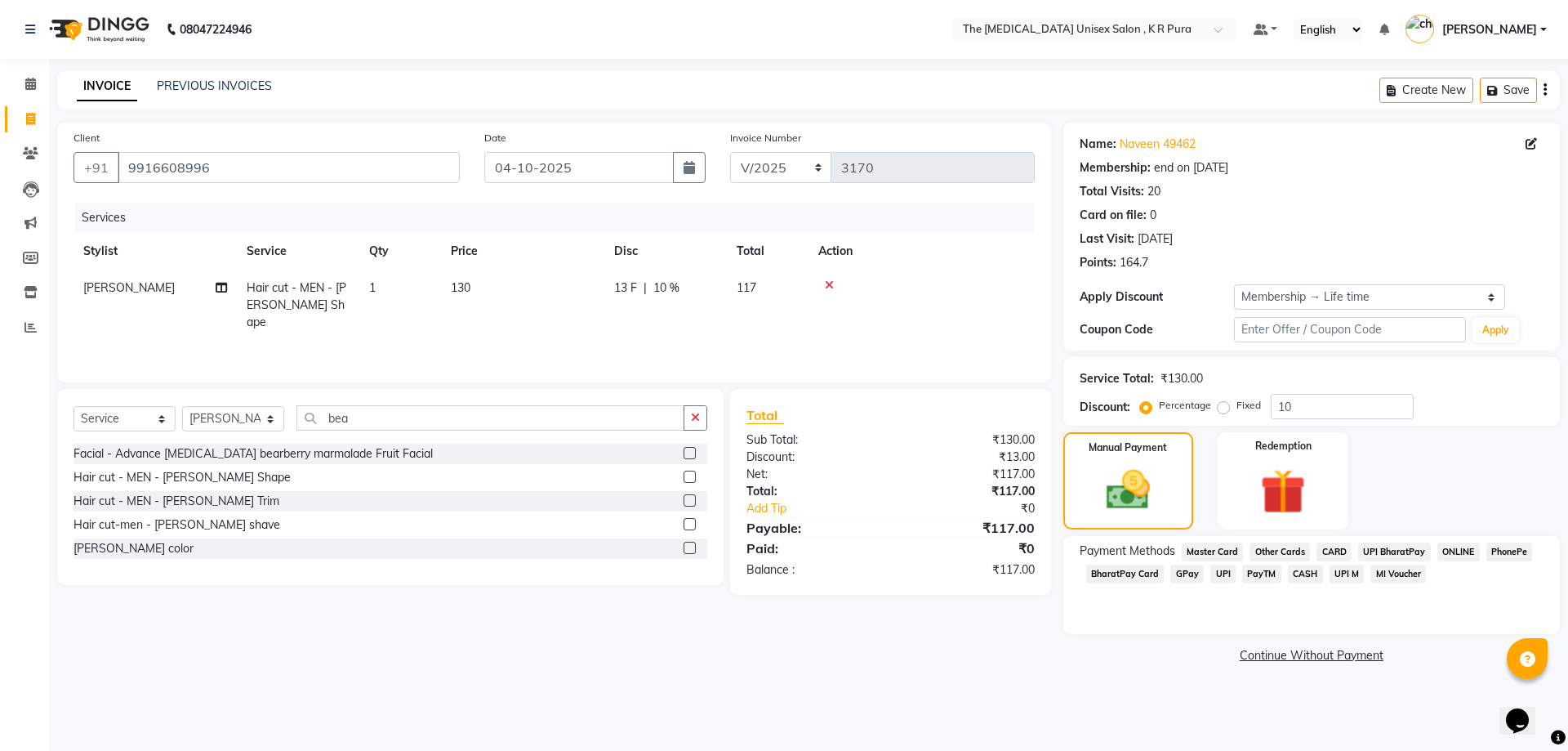
click at [1523, 545] on span "PhonePe" at bounding box center [1509, 552] width 46 height 19
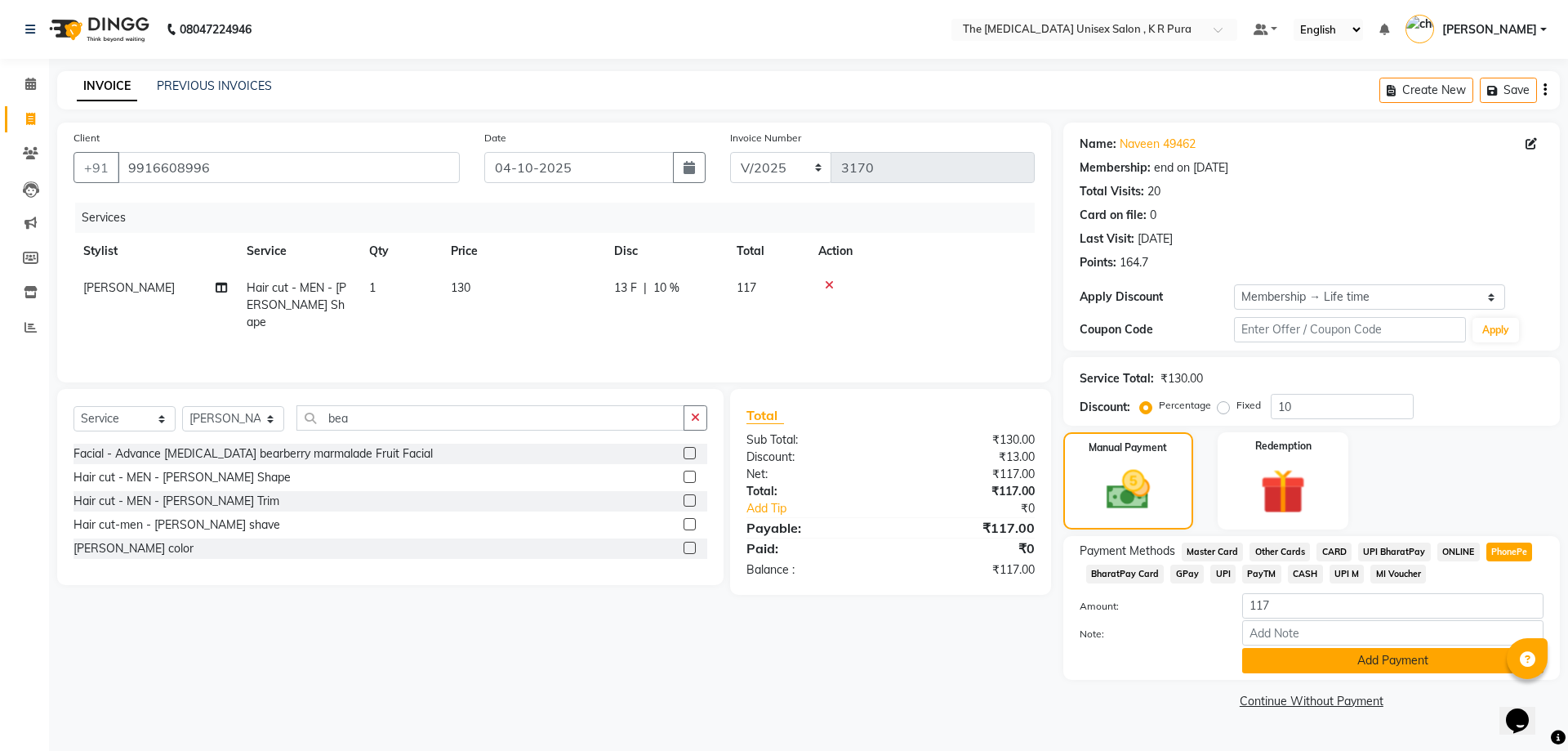
click at [1451, 655] on button "Add Payment" at bounding box center [1393, 660] width 302 height 25
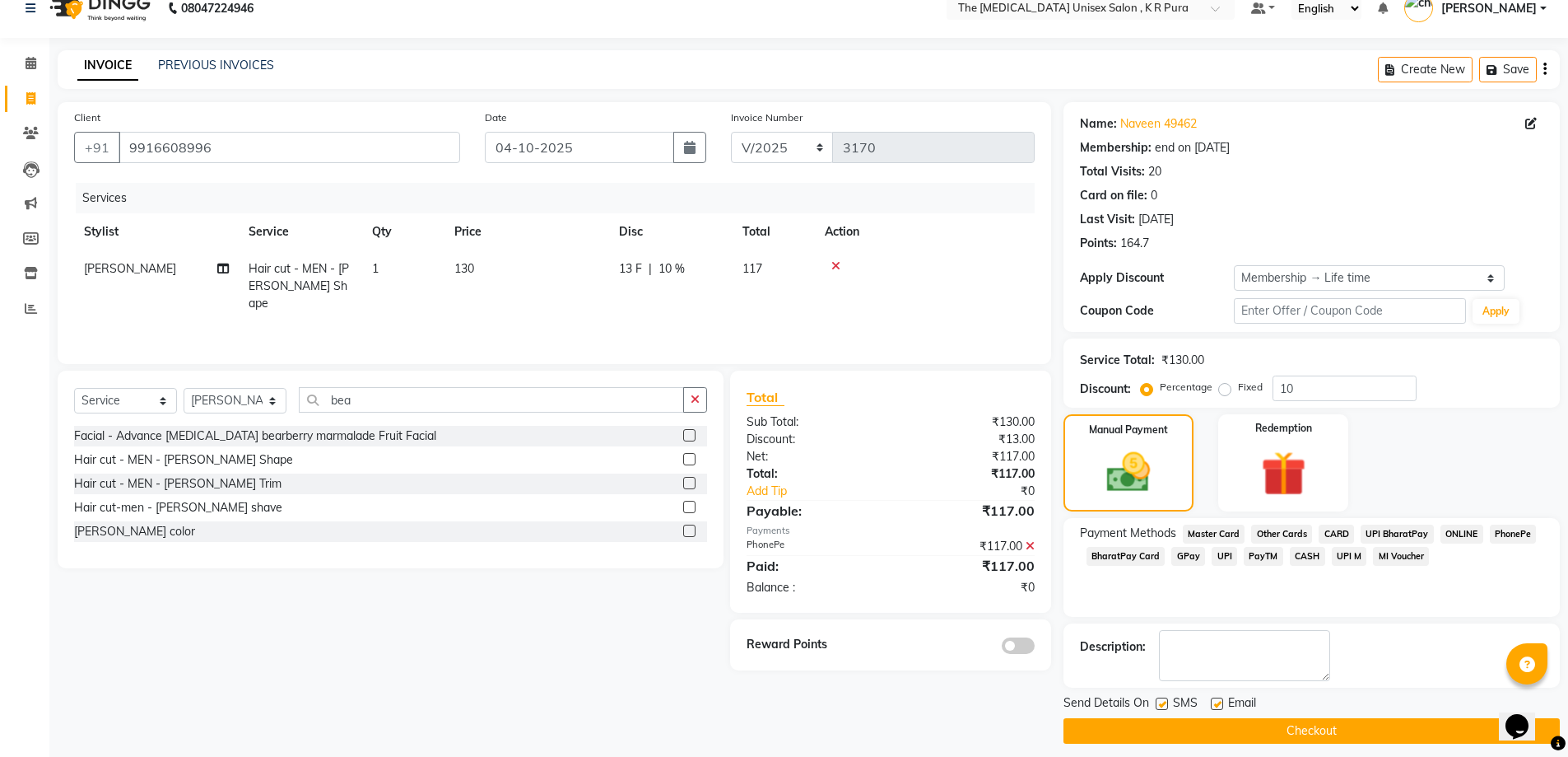
scroll to position [33, 0]
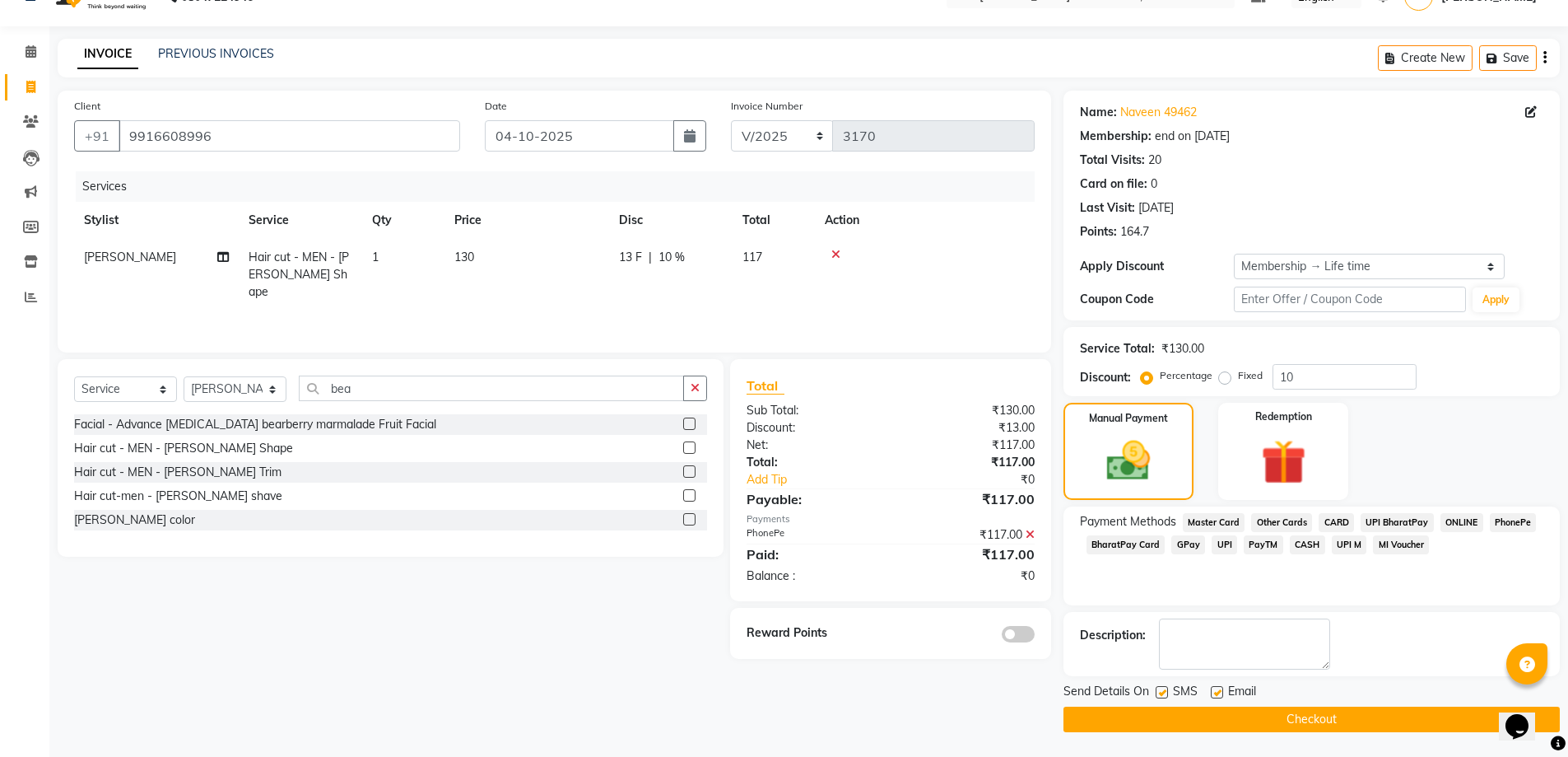
click at [1268, 712] on button "Checkout" at bounding box center [1312, 719] width 496 height 26
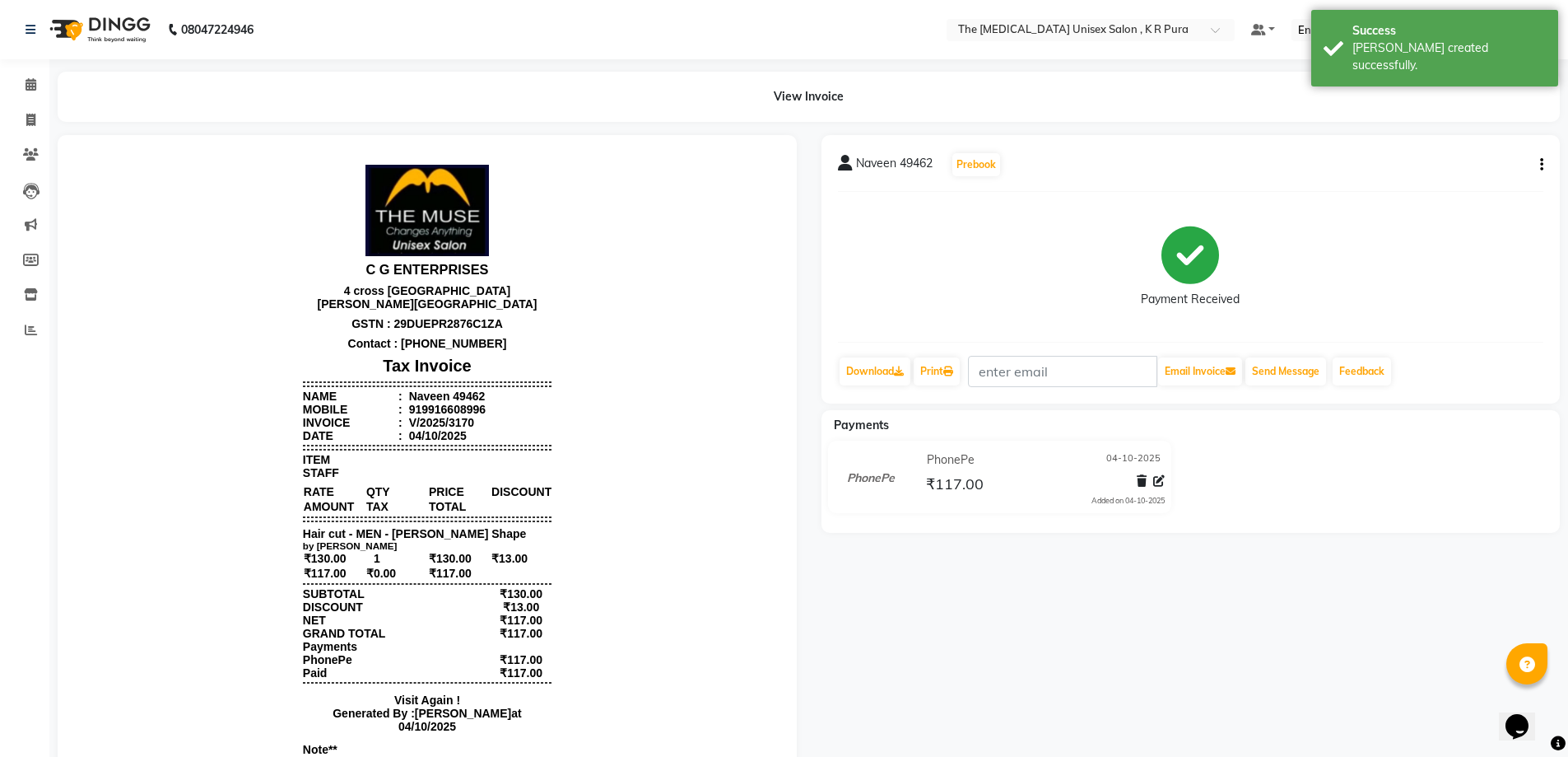
click at [10, 56] on nav "08047224946 Select Location × The [MEDICAL_DATA] Unisex Salon , K R Pura Defaul…" at bounding box center [784, 29] width 1568 height 60
click at [22, 77] on span at bounding box center [30, 85] width 28 height 19
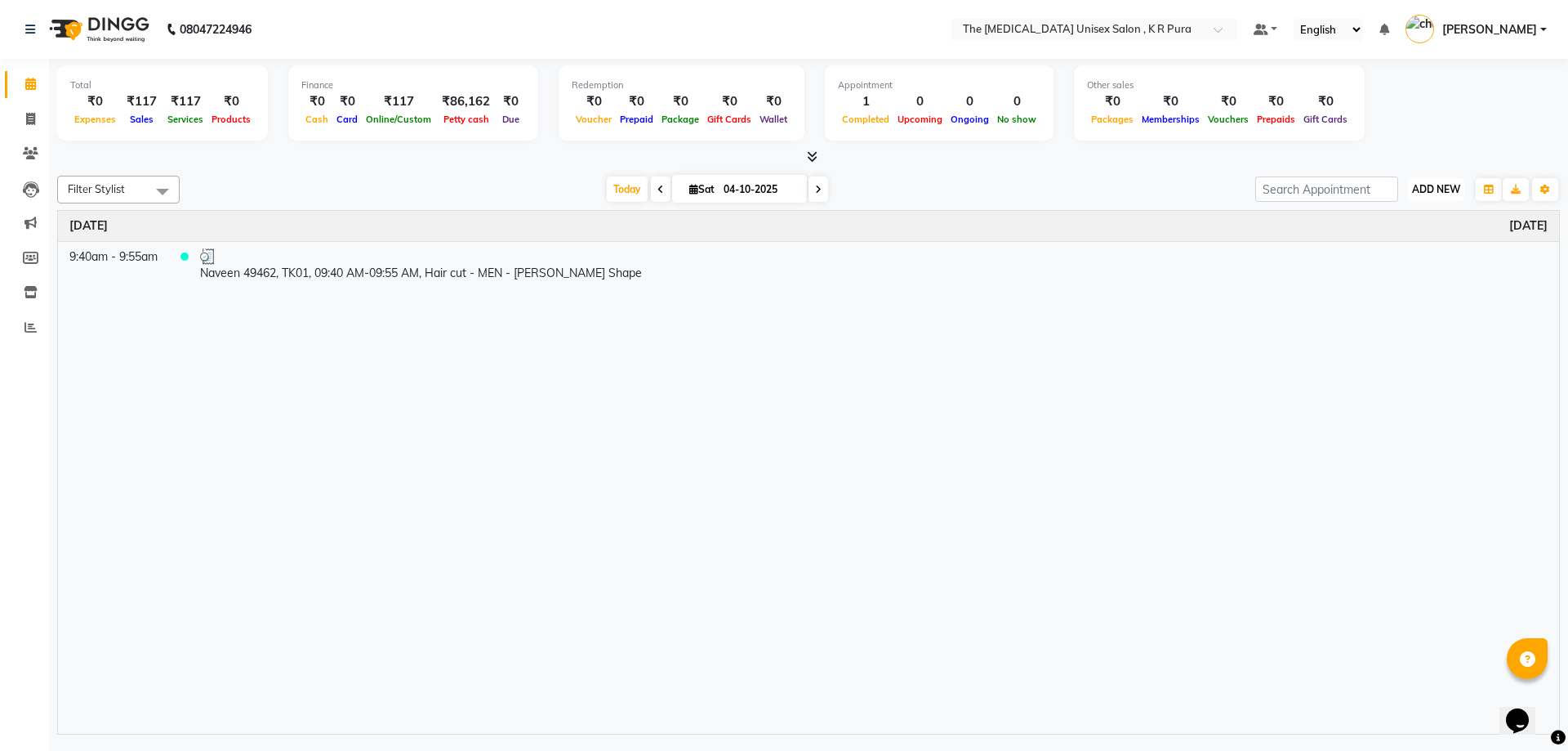
click at [1415, 189] on span "ADD NEW" at bounding box center [1435, 188] width 48 height 12
click at [1380, 243] on link "Add Invoice" at bounding box center [1399, 241] width 129 height 21
select select "service"
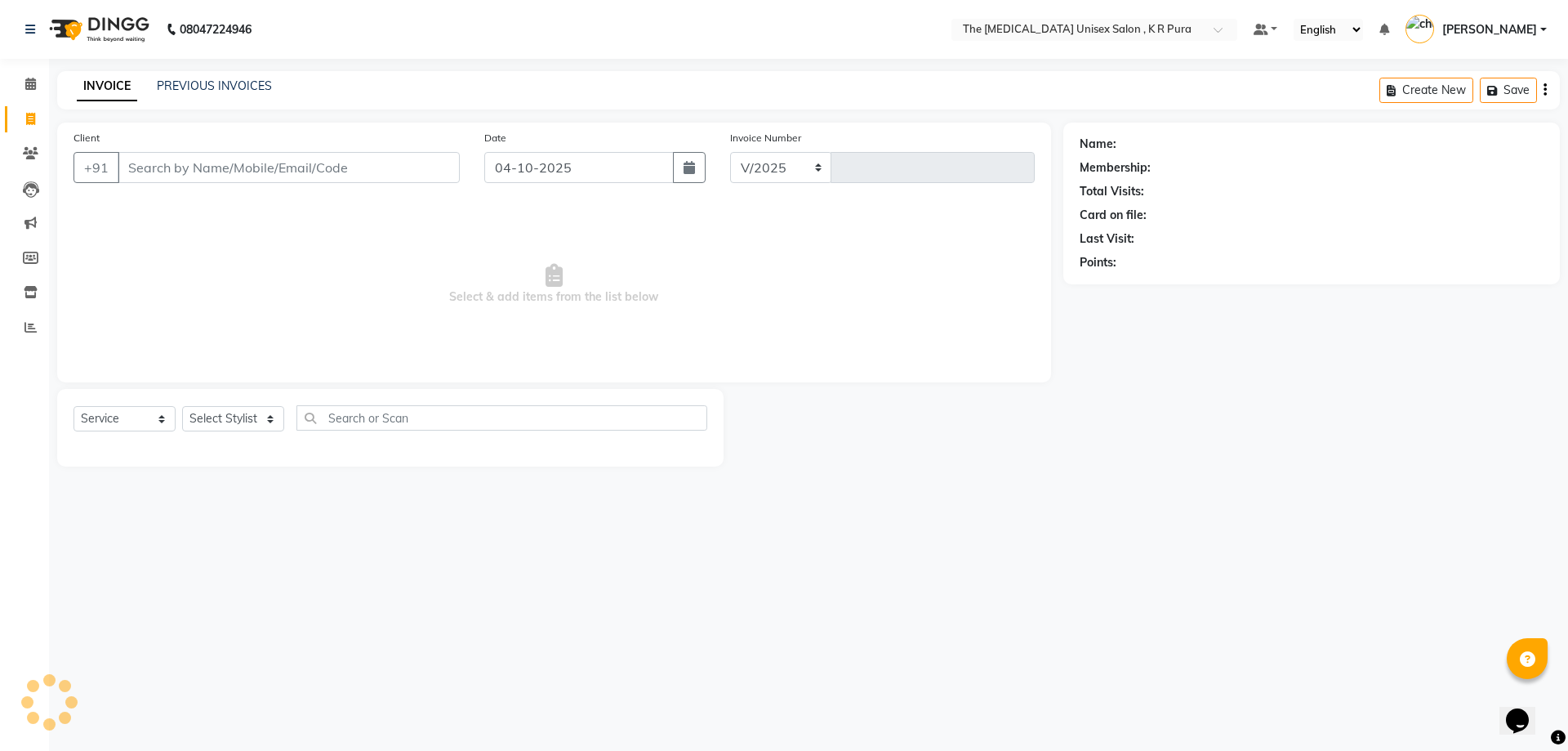
select select "4050"
type input "3171"
click at [382, 173] on input "Client" at bounding box center [288, 167] width 342 height 31
click at [192, 165] on input "Client" at bounding box center [288, 167] width 342 height 31
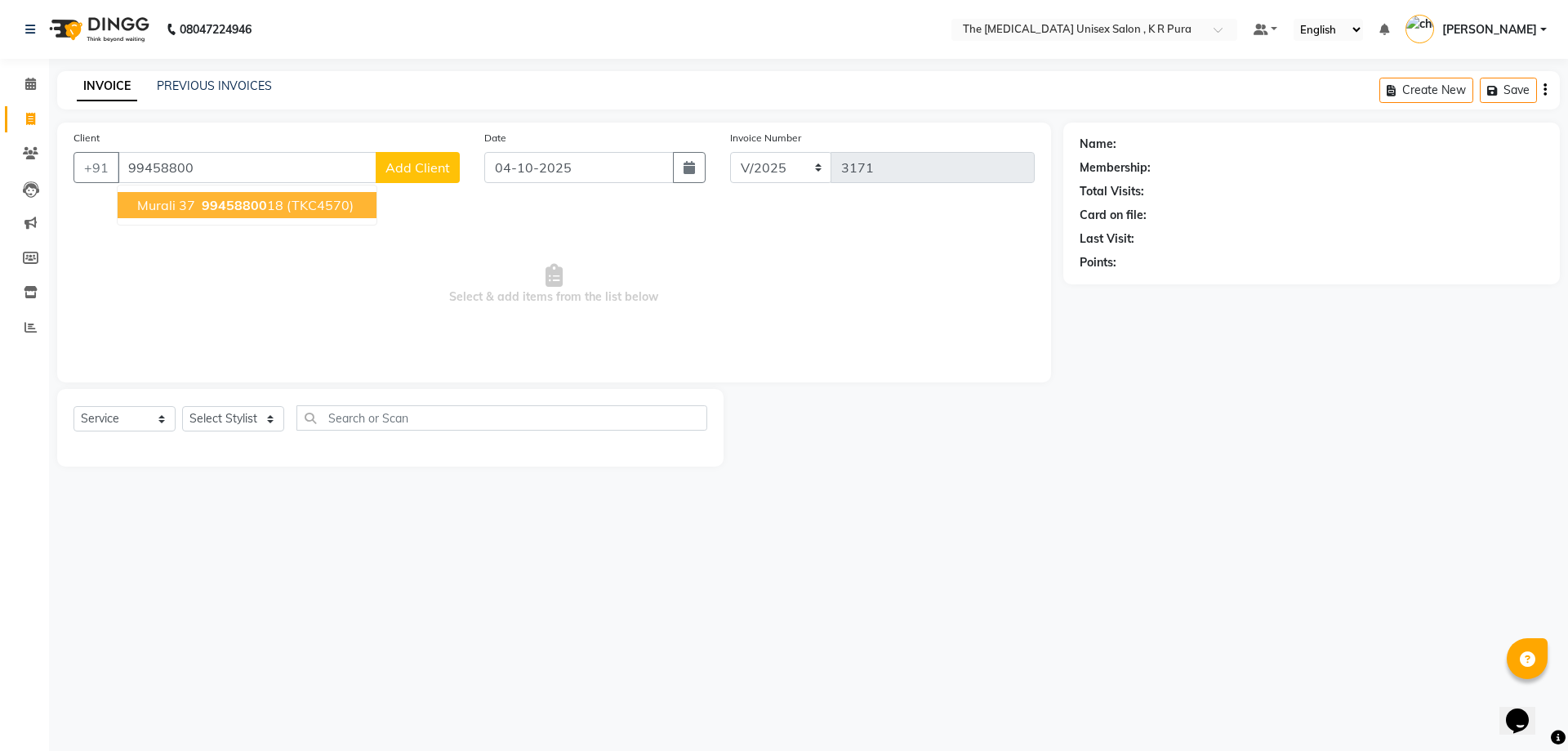
click at [208, 202] on span "99458800" at bounding box center [235, 205] width 65 height 16
type input "9945880018"
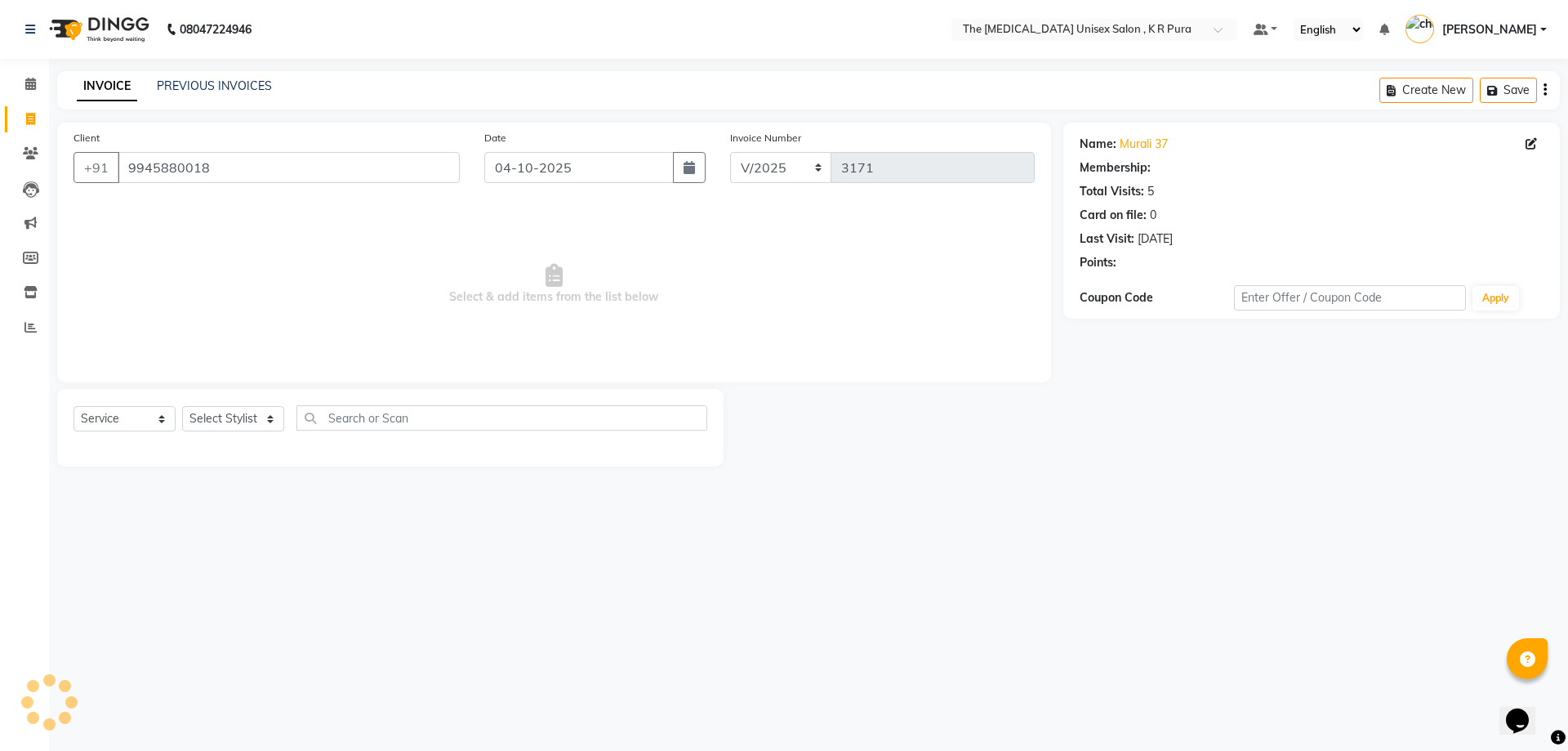
select select "2: Object"
click at [255, 423] on select "Select Stylist [PERSON_NAME] [PERSON_NAME] [PERSON_NAME] [PERSON_NAME]" at bounding box center [233, 419] width 102 height 25
select select "88538"
click at [182, 406] on select "Select Stylist [PERSON_NAME] [PERSON_NAME] [PERSON_NAME] [PERSON_NAME]" at bounding box center [233, 419] width 102 height 25
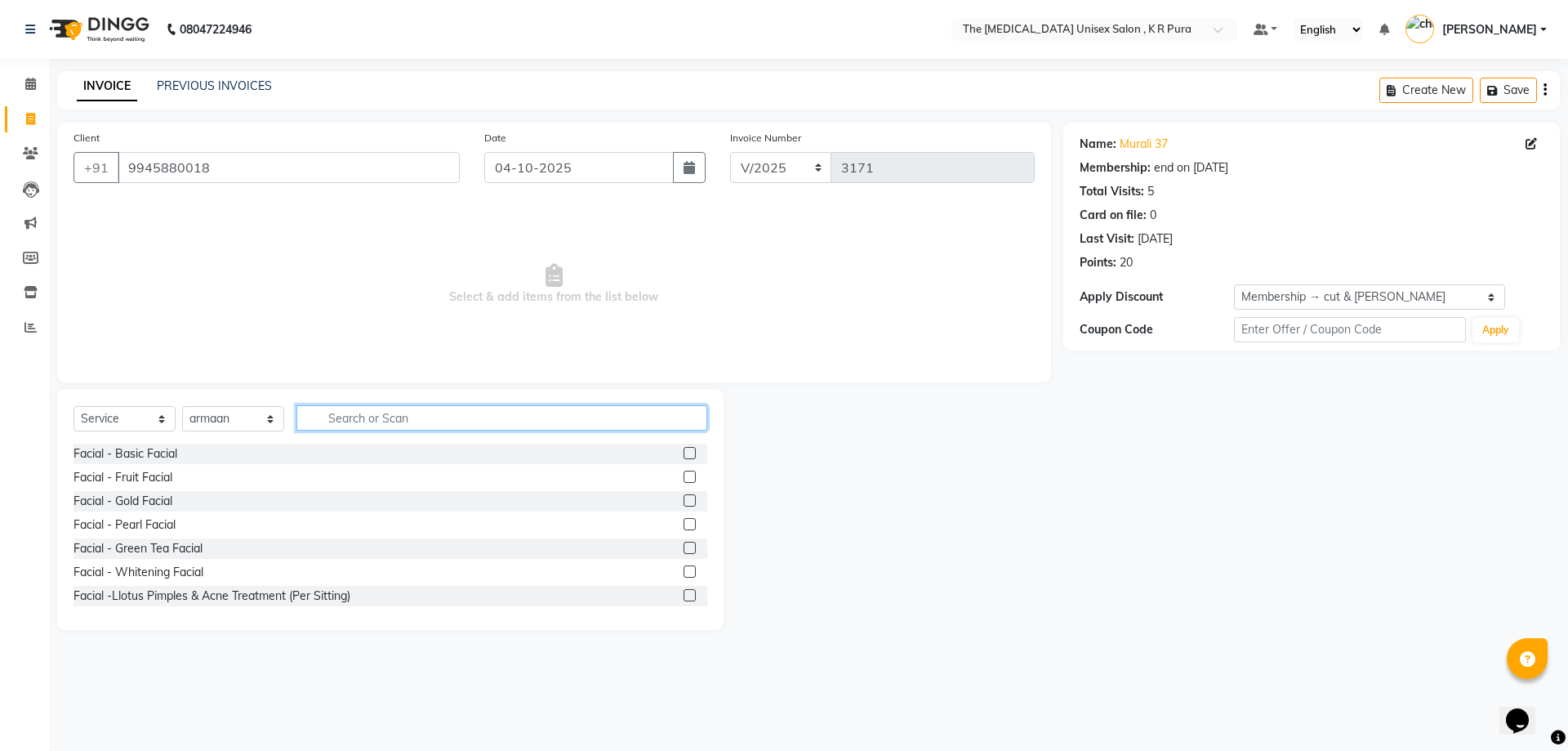
click at [352, 417] on input "text" at bounding box center [502, 418] width 411 height 25
type input "cut"
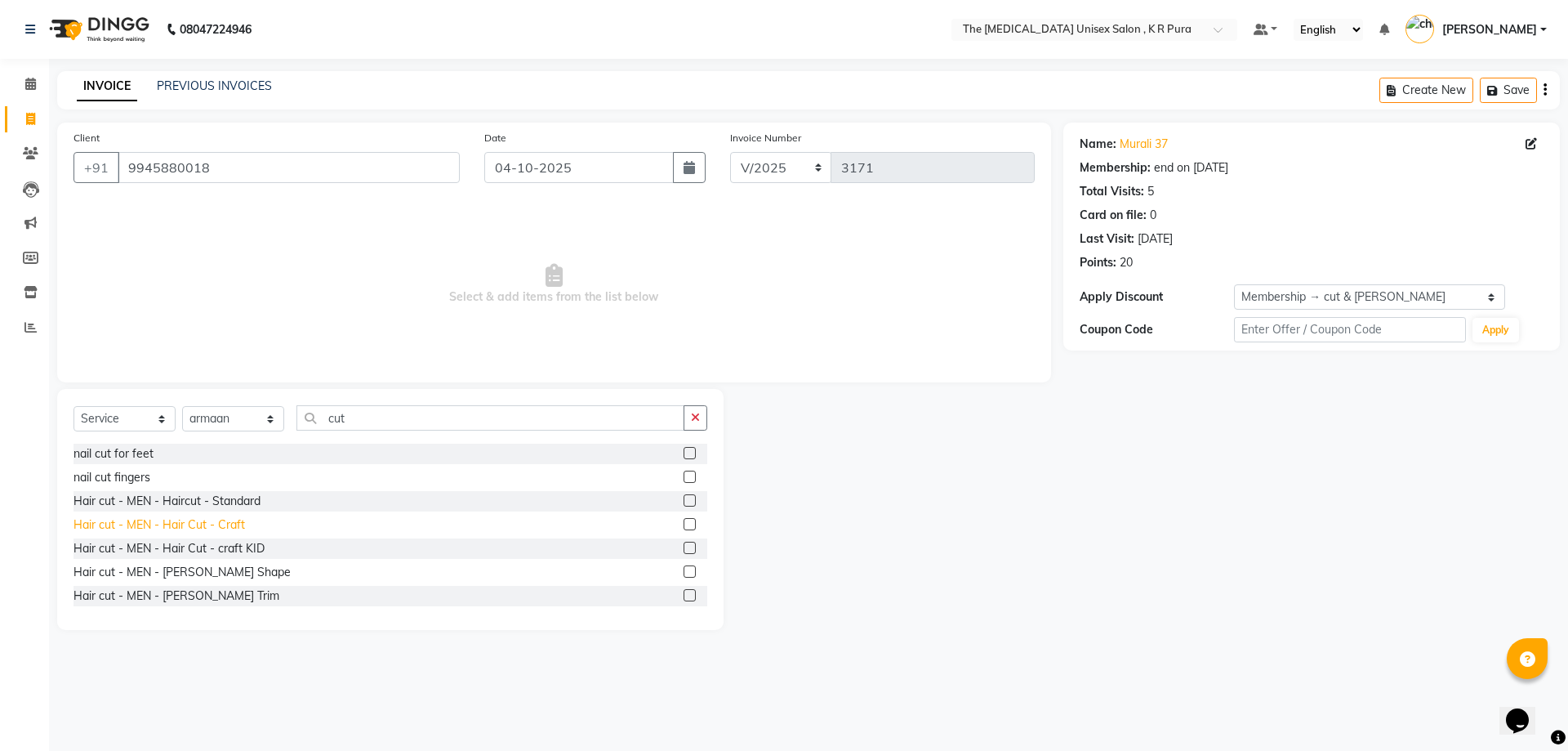
click at [194, 526] on div "Hair cut - MEN - Hair Cut - Craft" at bounding box center [159, 525] width 172 height 17
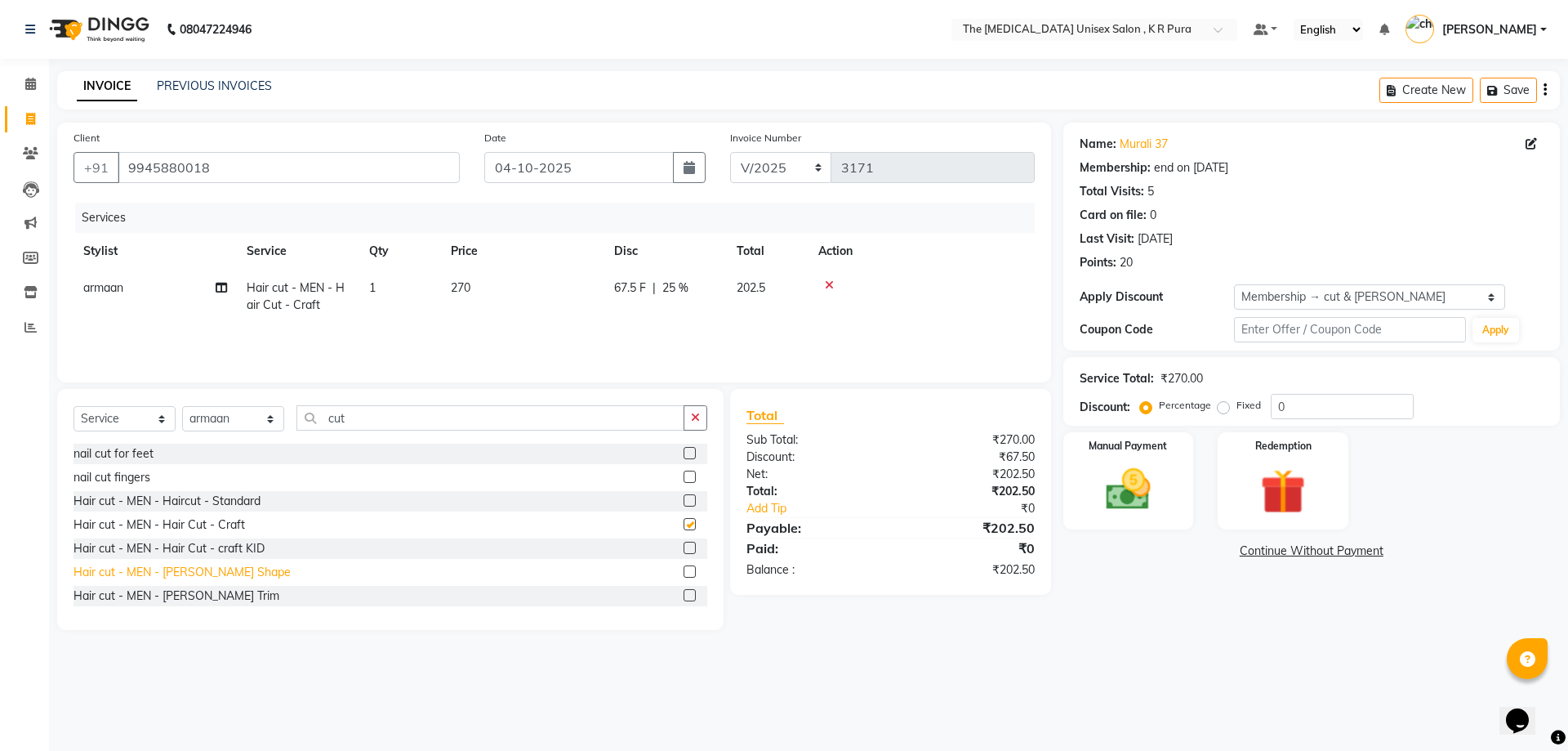
checkbox input "false"
click at [203, 571] on div "Hair cut - MEN - [PERSON_NAME] Shape" at bounding box center [182, 572] width 217 height 17
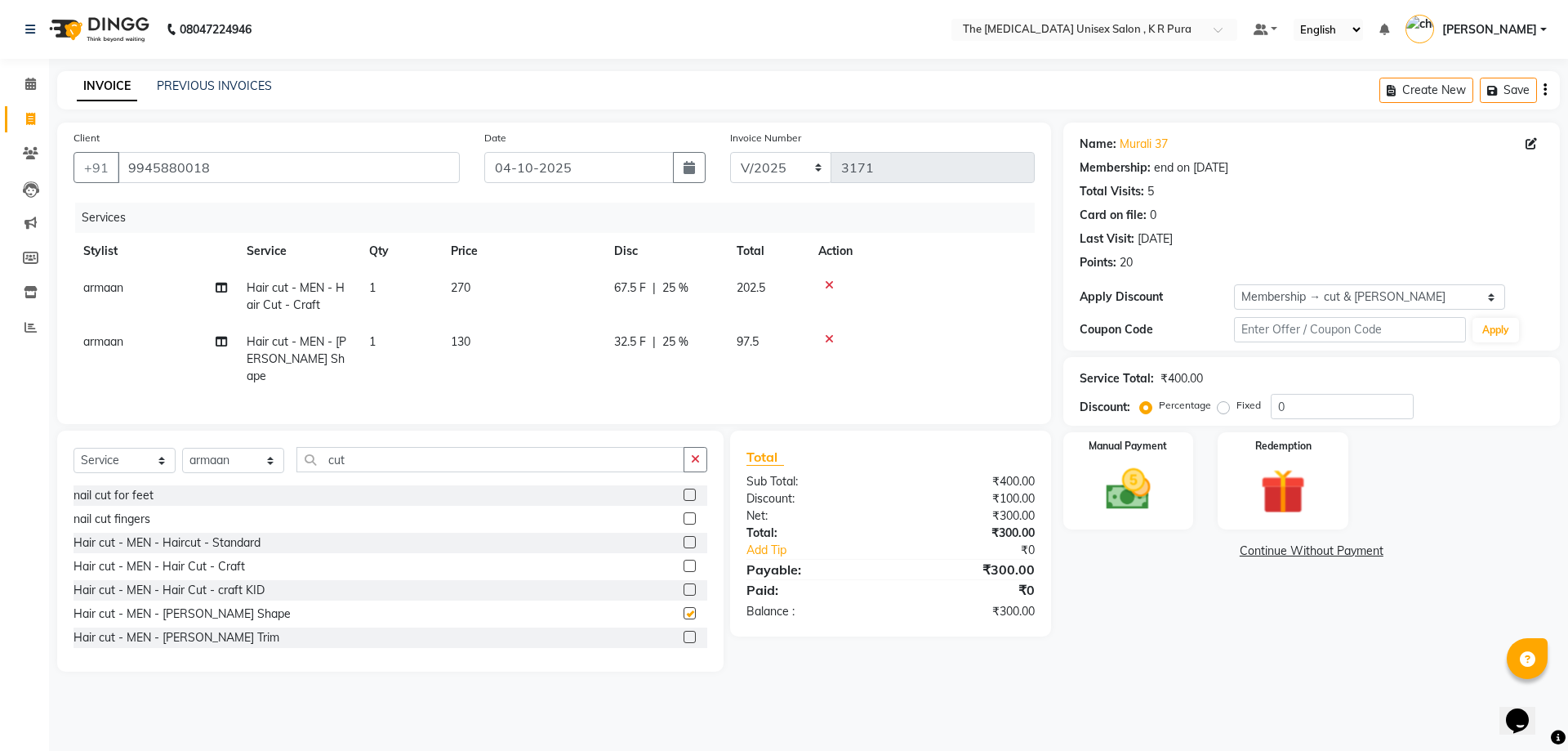
checkbox input "false"
click at [1133, 491] on img at bounding box center [1128, 489] width 76 height 54
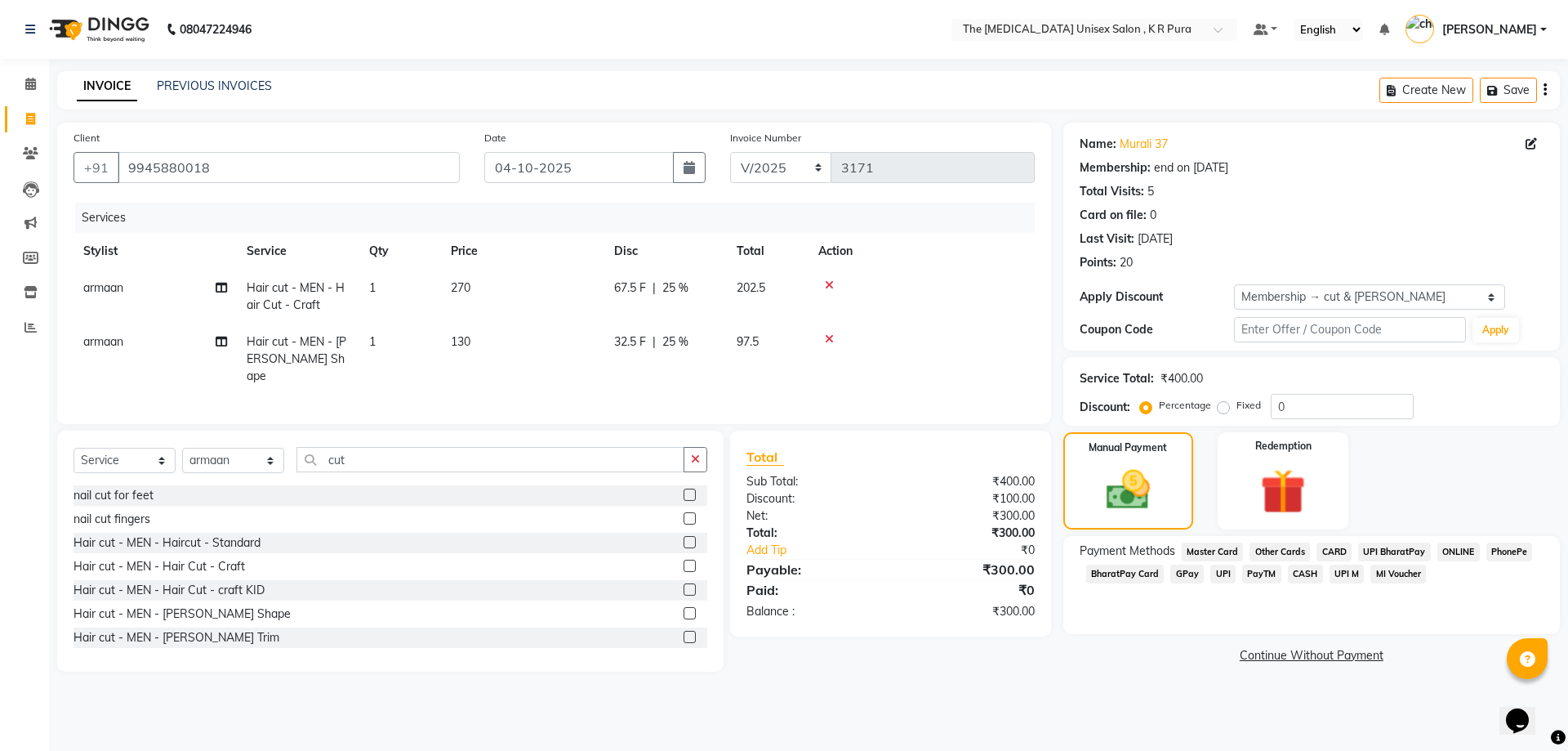
click at [1181, 569] on span "GPay" at bounding box center [1186, 574] width 34 height 19
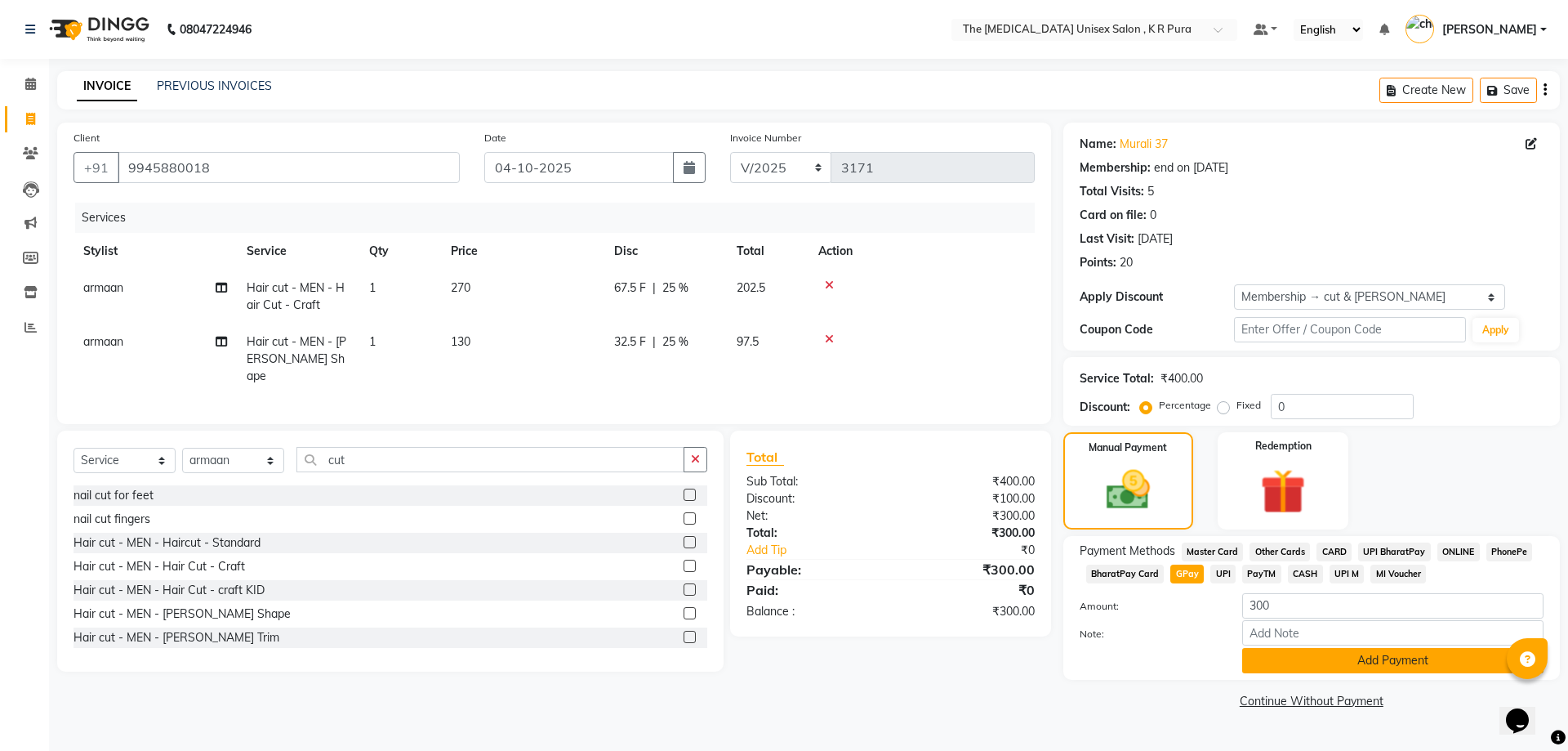
click at [1363, 667] on button "Add Payment" at bounding box center [1393, 660] width 302 height 25
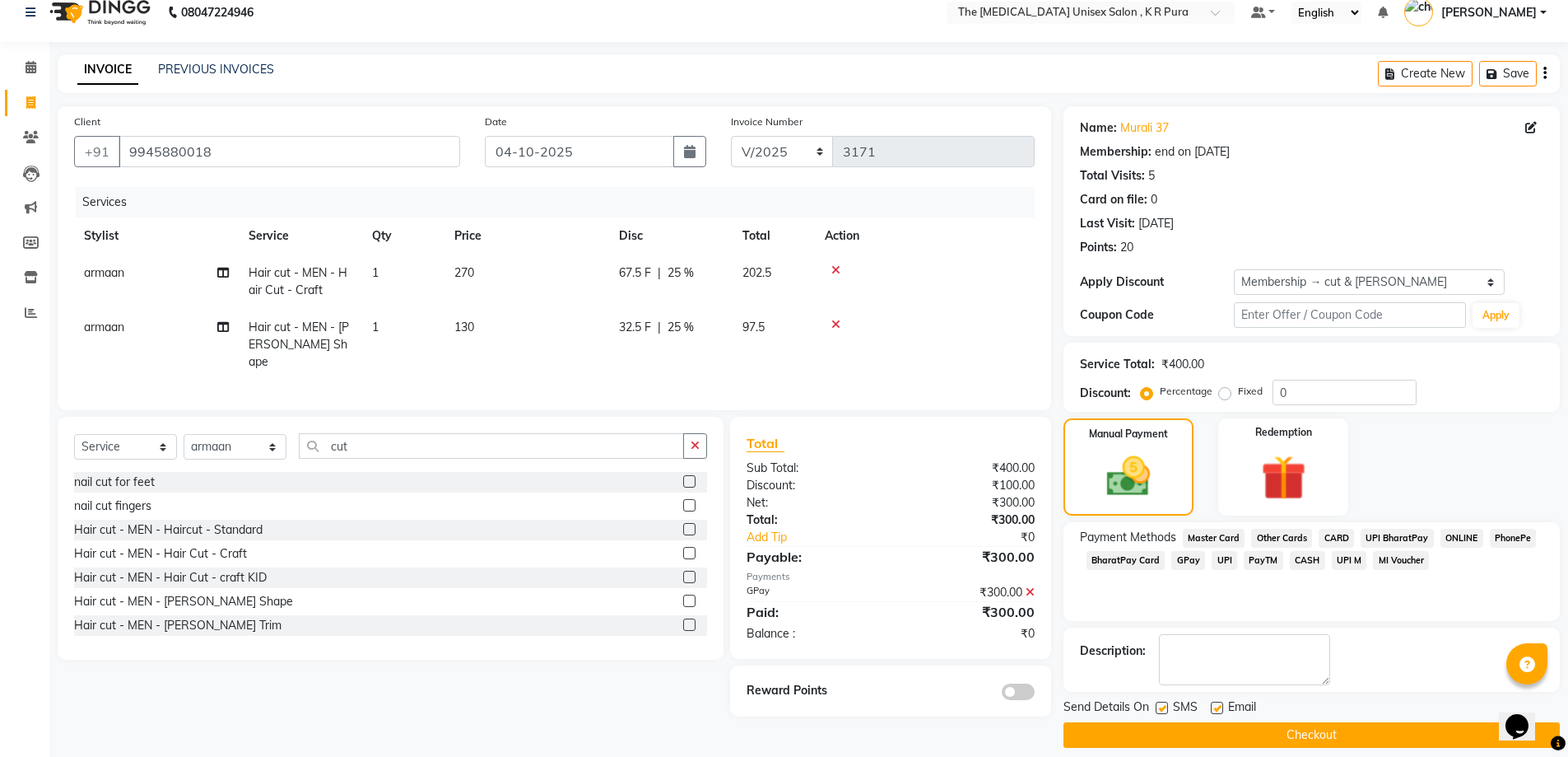
scroll to position [33, 0]
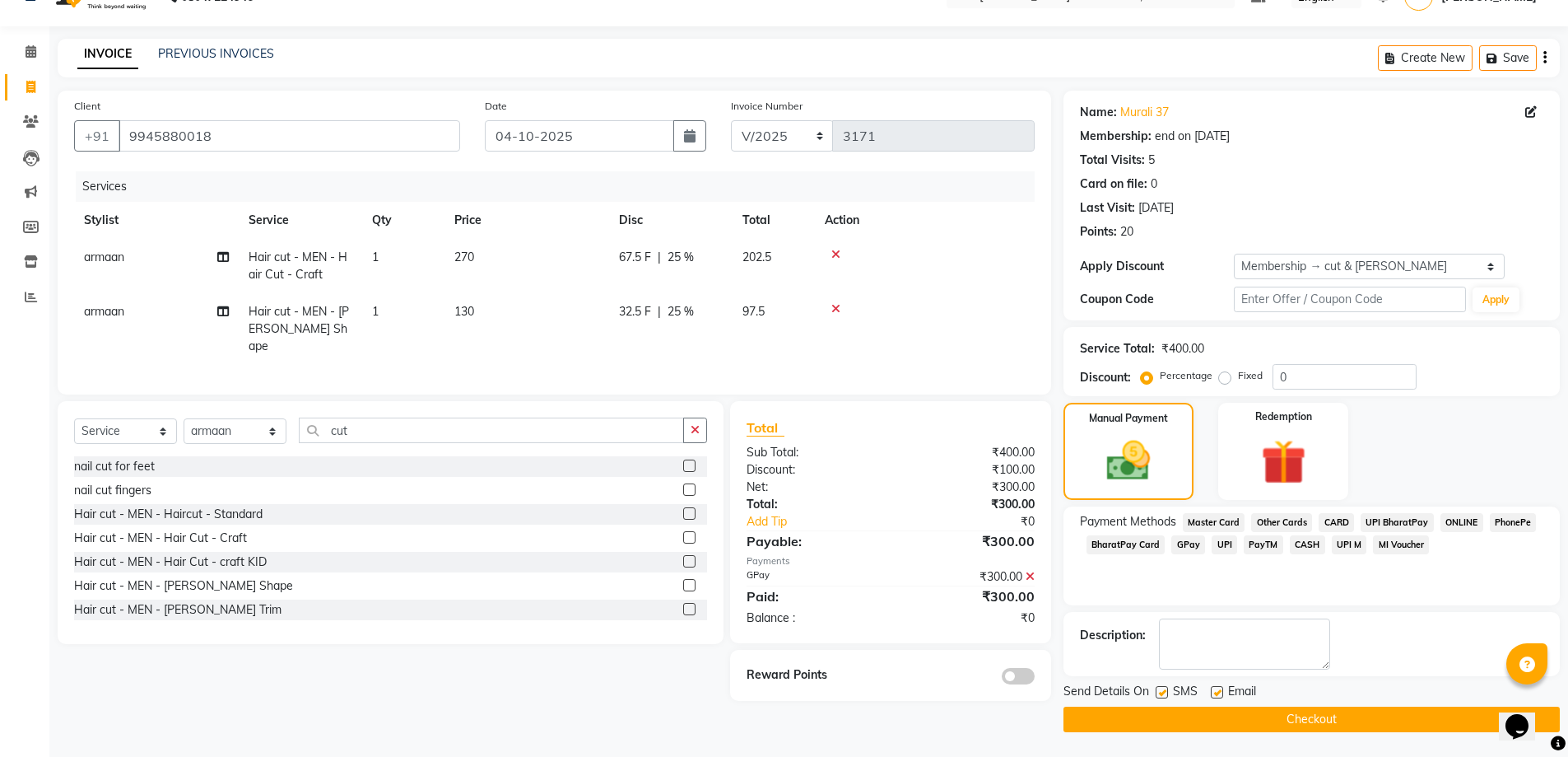
click at [1347, 726] on button "Checkout" at bounding box center [1312, 719] width 496 height 26
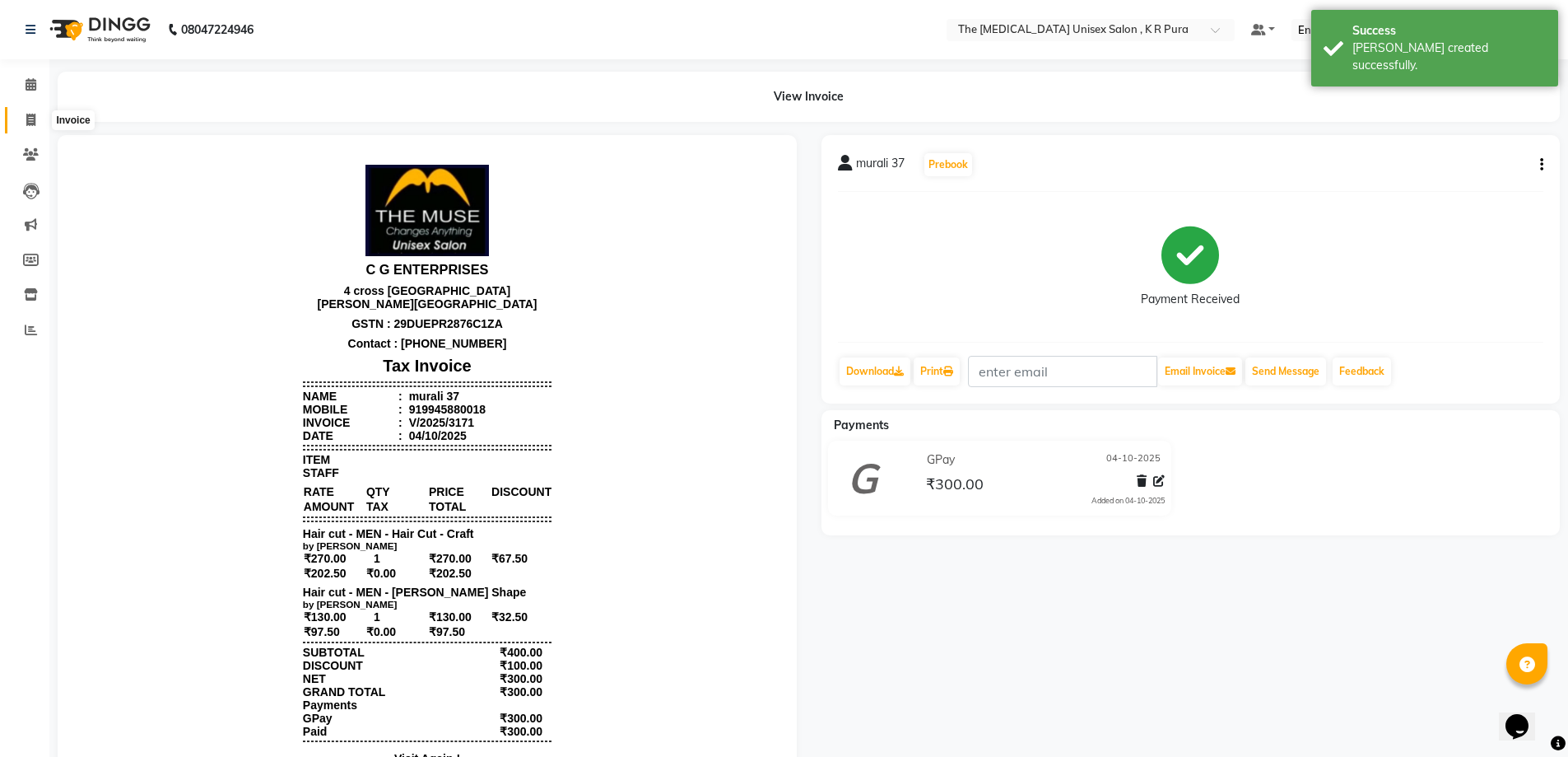
click at [29, 124] on icon at bounding box center [31, 119] width 9 height 12
select select "service"
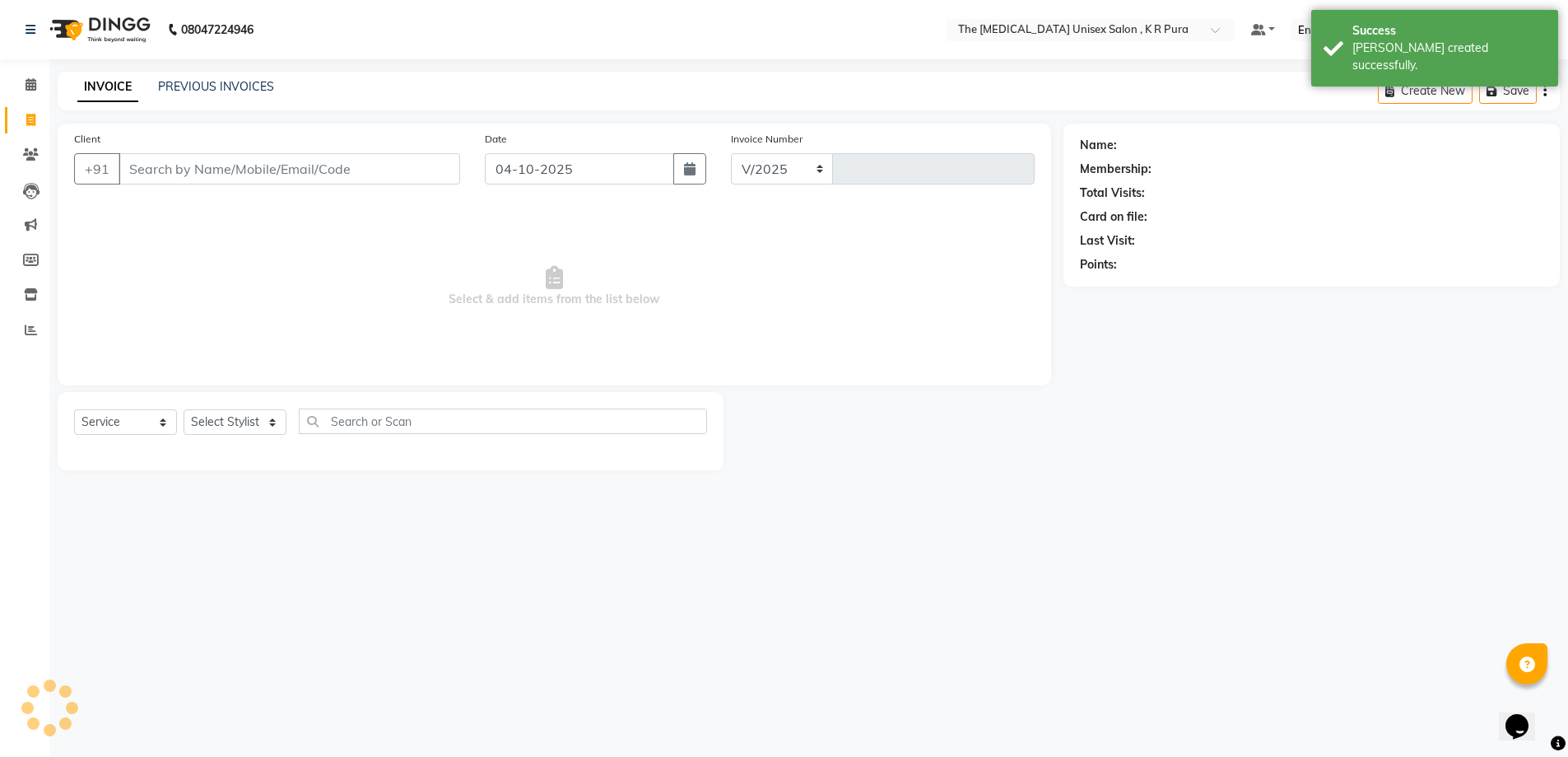
select select "4050"
type input "3172"
